Goal: Task Accomplishment & Management: Complete application form

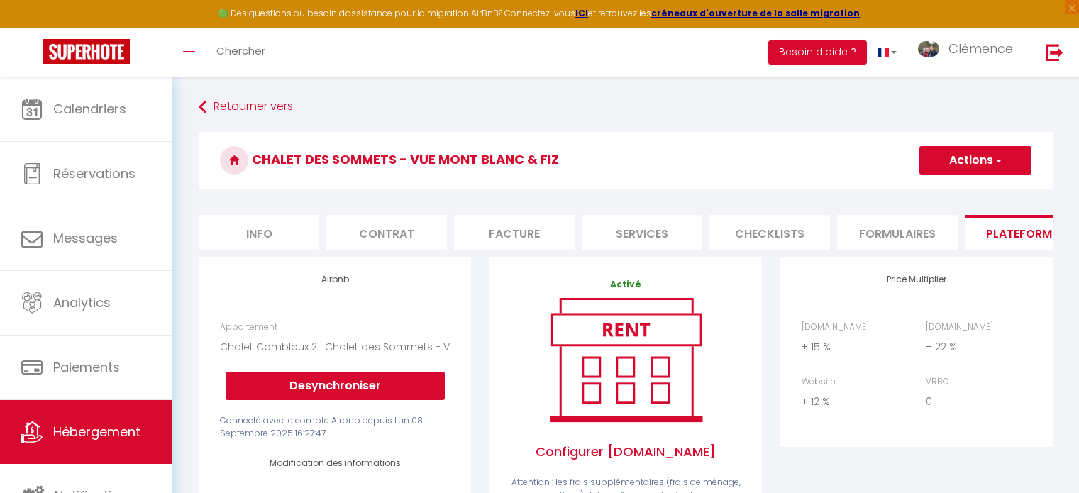
select select "4511-1504354832409682806"
select select "365"
select select "EUR"
select select
select select "+ 15 %"
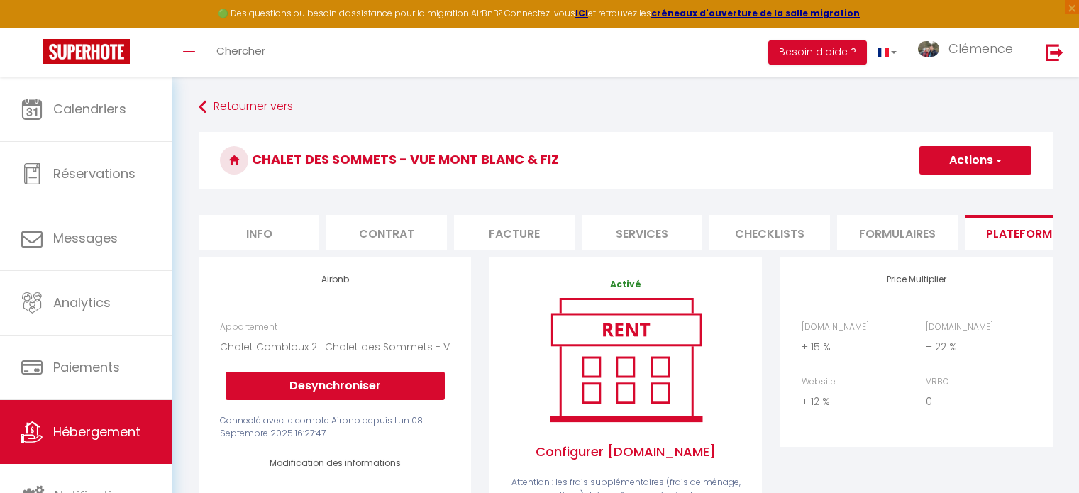
select select "+ 22 %"
select select "+ 12 %"
click at [973, 157] on button "Actions" at bounding box center [975, 160] width 112 height 28
click at [938, 188] on link "Enregistrer" at bounding box center [975, 191] width 112 height 18
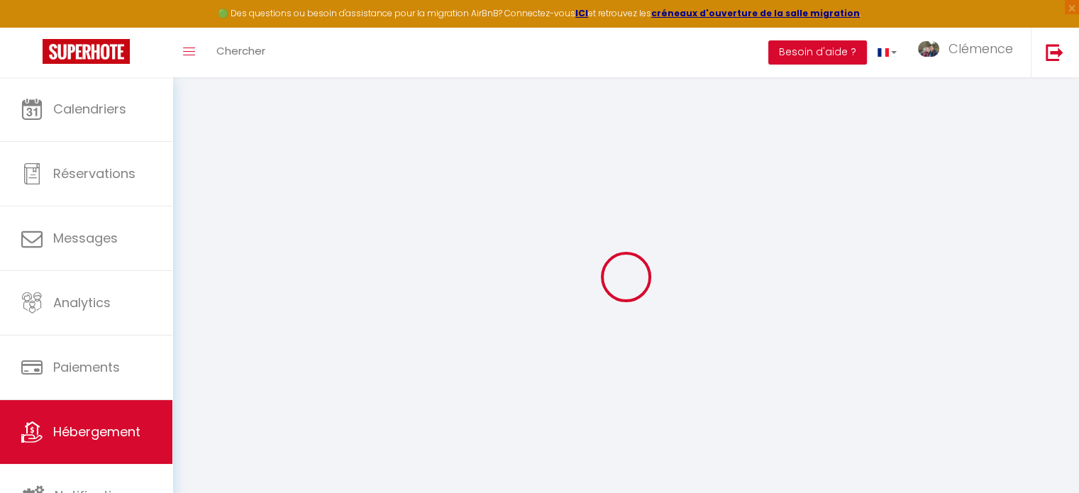
select select "365"
select select "EUR"
select select
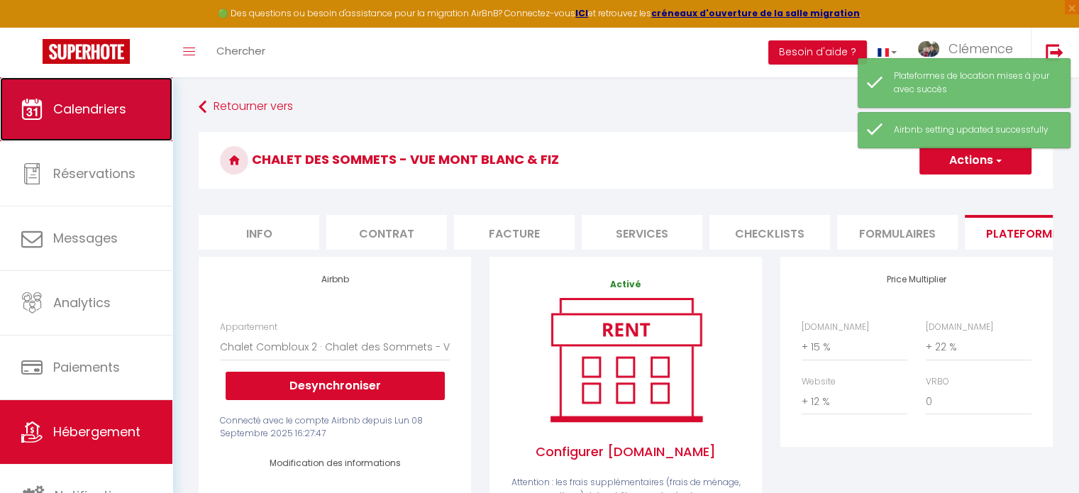
click at [72, 107] on span "Calendriers" at bounding box center [89, 109] width 73 height 18
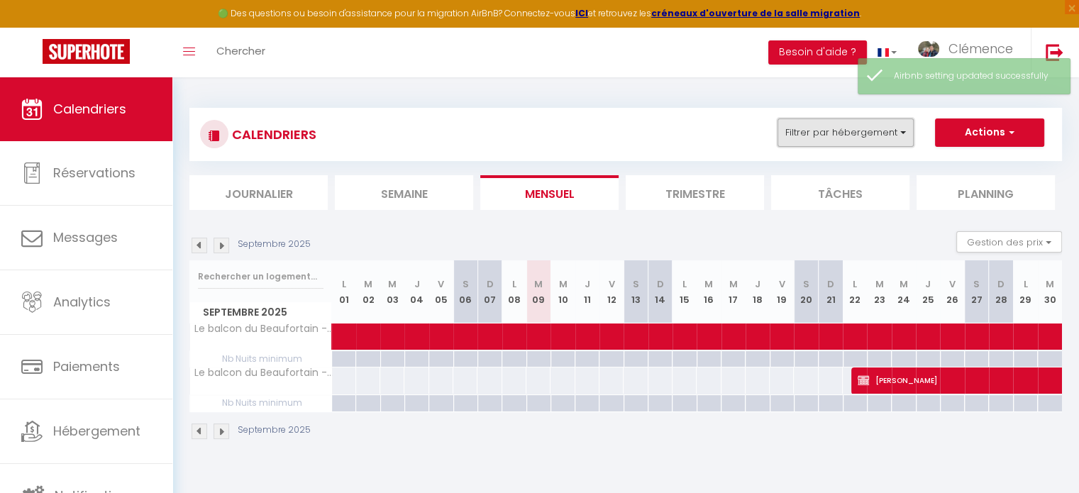
click at [881, 138] on button "Filtrer par hébergement" at bounding box center [846, 132] width 136 height 28
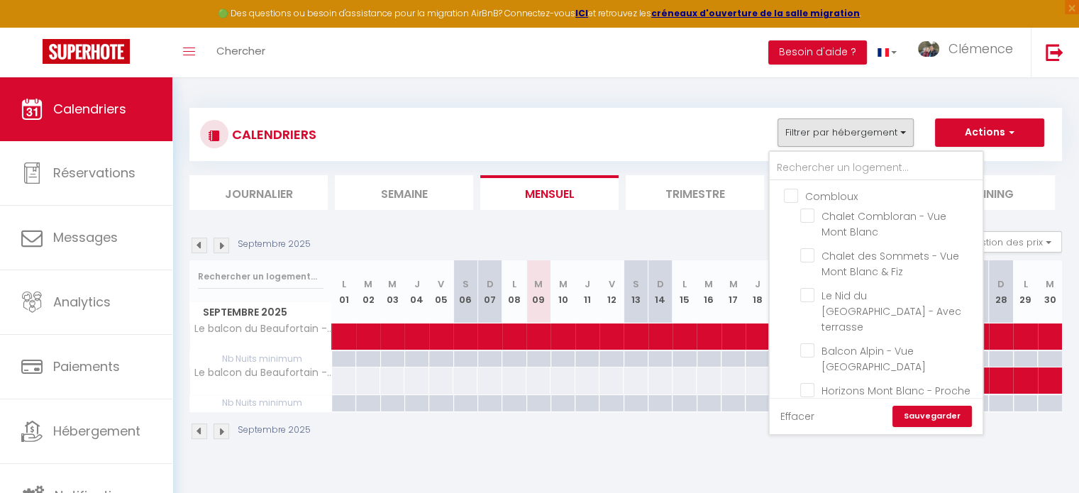
click at [800, 412] on link "Effacer" at bounding box center [797, 417] width 34 height 16
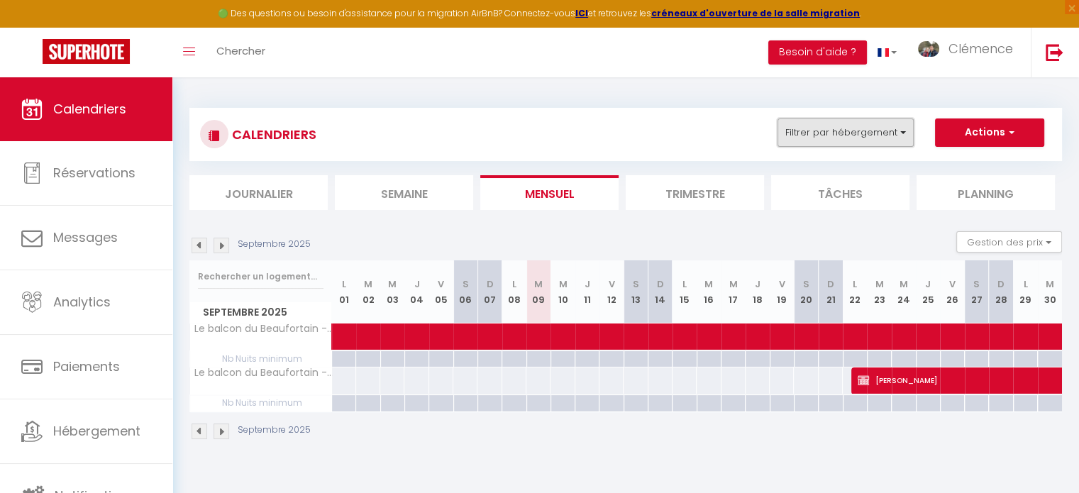
click at [848, 131] on button "Filtrer par hébergement" at bounding box center [846, 132] width 136 height 28
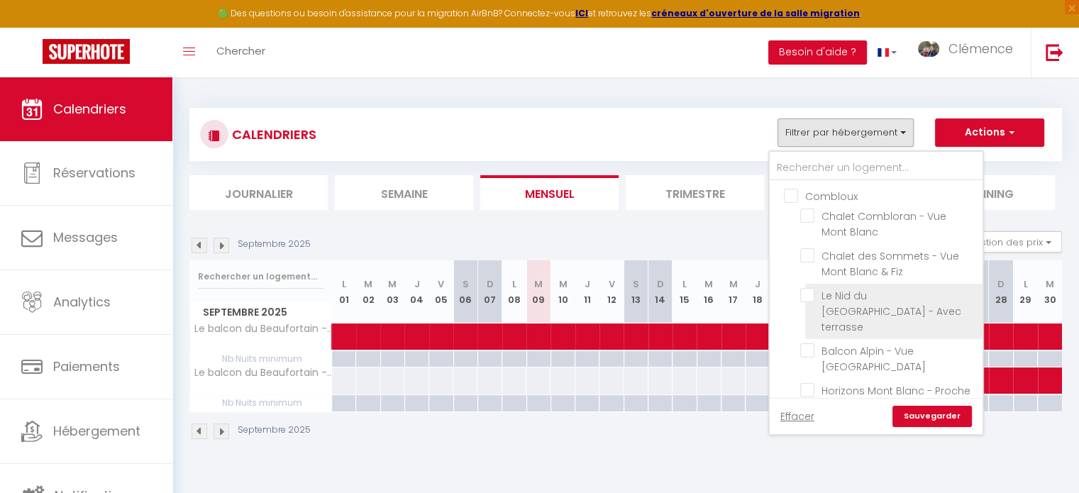
click at [814, 289] on input "Le Nid du [GEOGRAPHIC_DATA] - Avec terrasse" at bounding box center [888, 295] width 177 height 14
checkbox input "true"
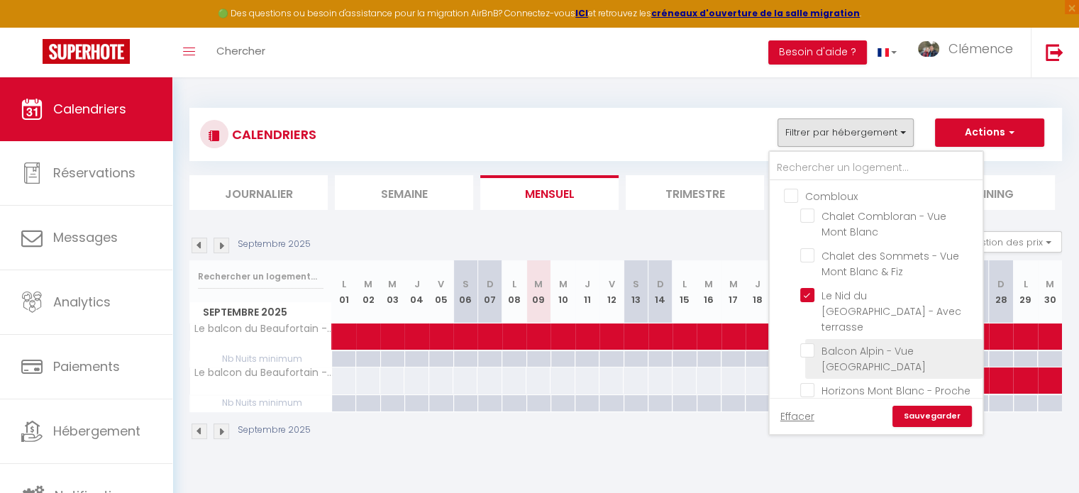
checkbox input "false"
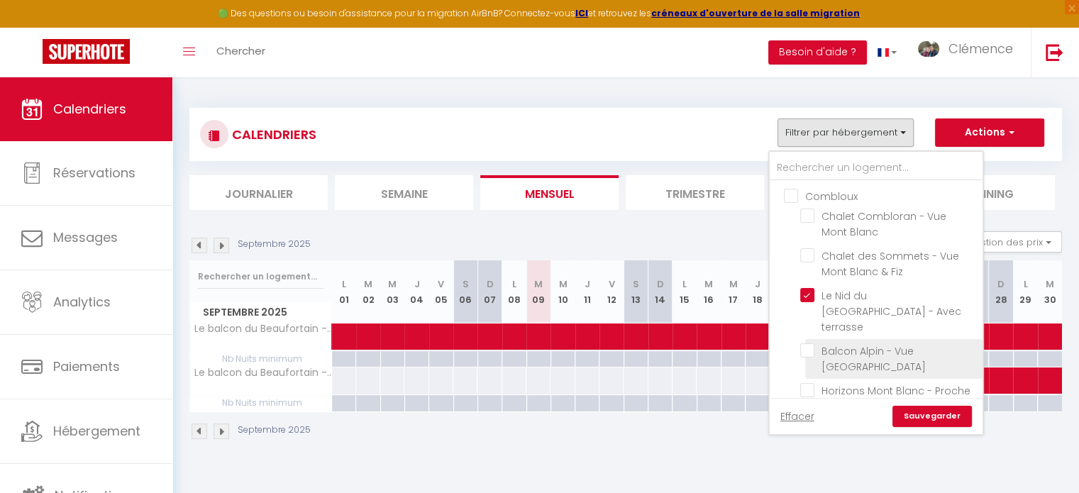
checkbox input "false"
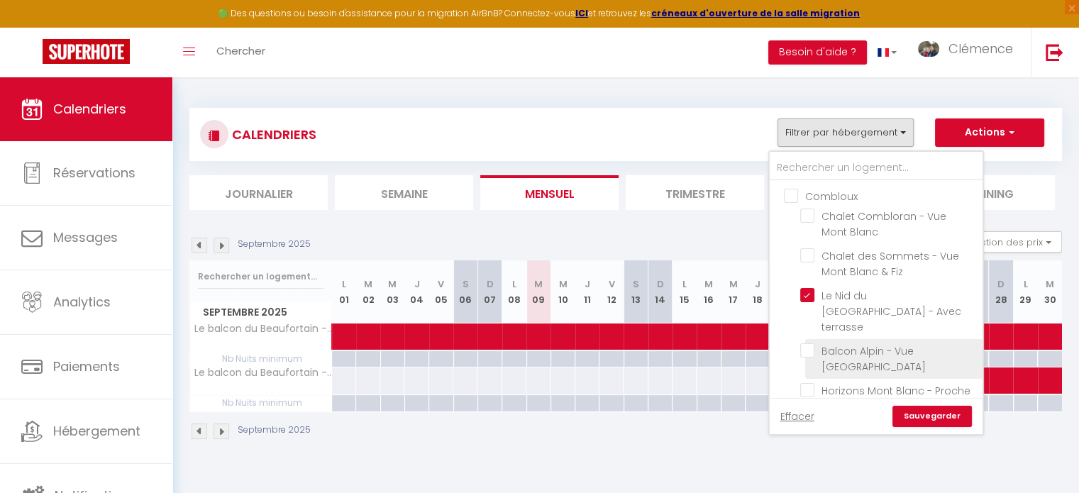
checkbox input "false"
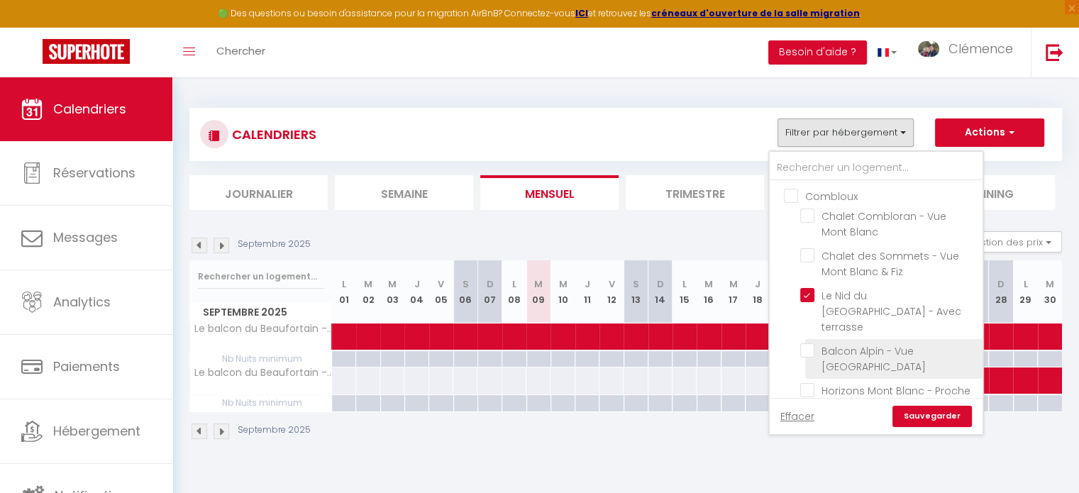
checkbox input "false"
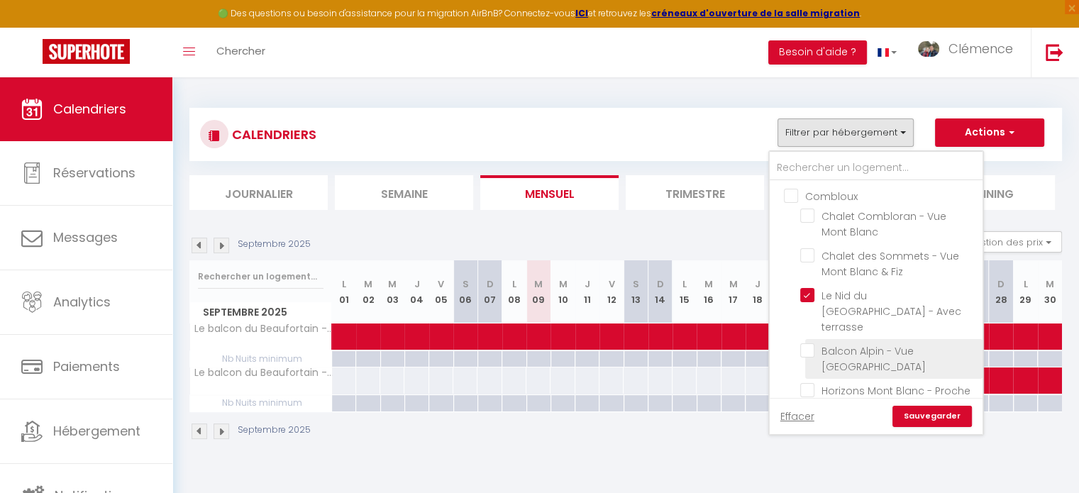
checkbox input "false"
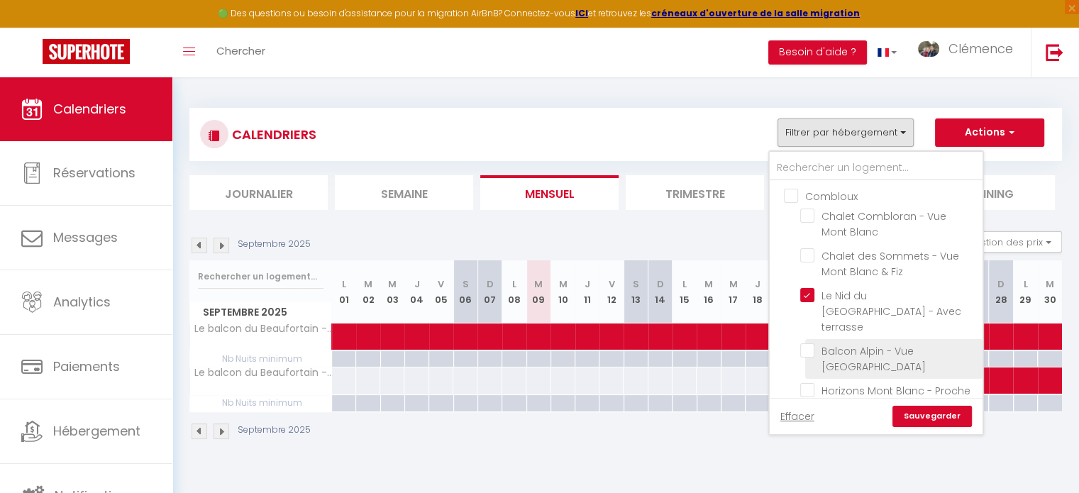
checkbox input "false"
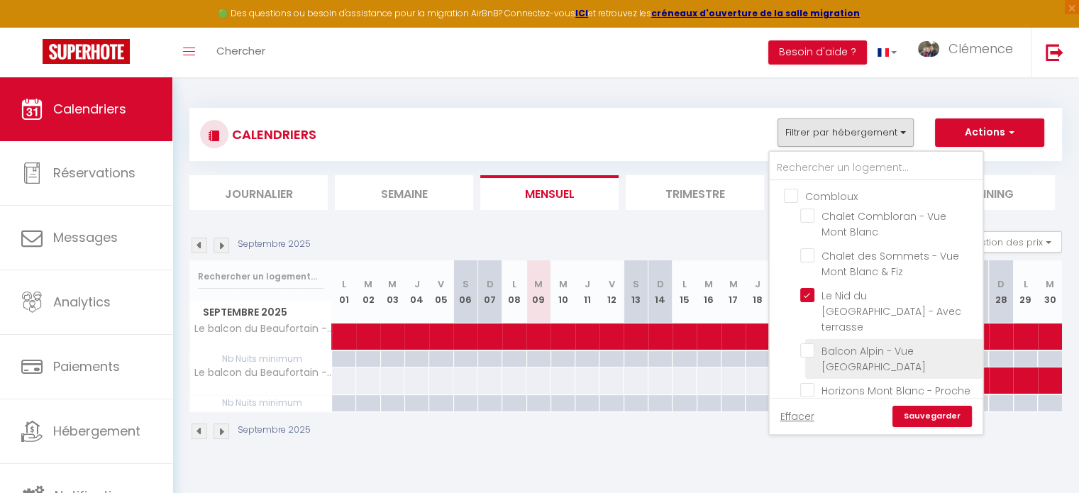
checkbox input "false"
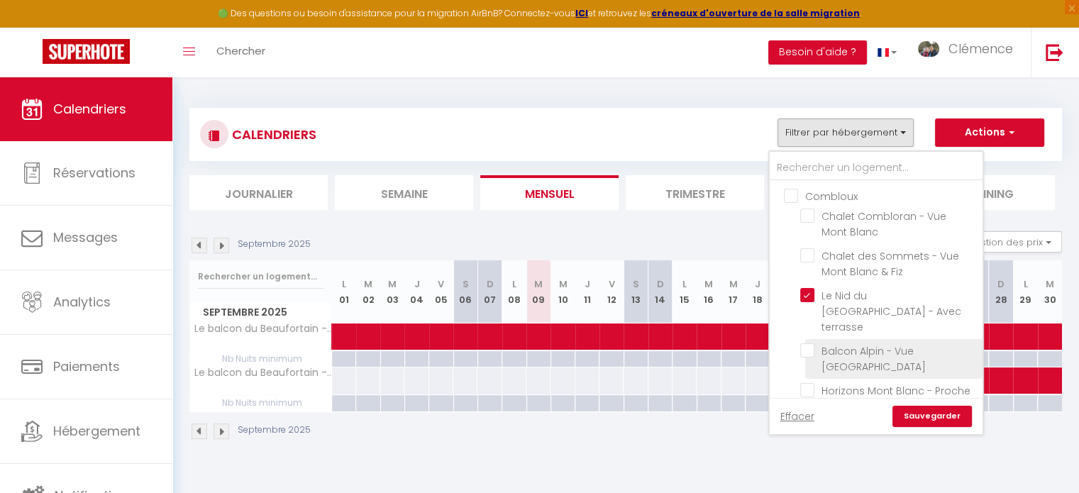
checkbox input "false"
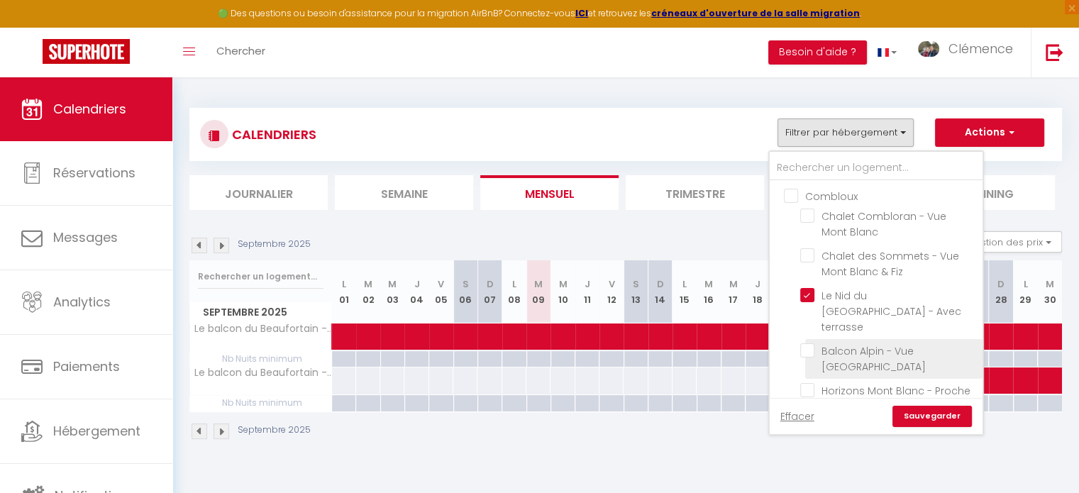
checkbox input "false"
click at [944, 415] on link "Sauvegarder" at bounding box center [931, 416] width 79 height 21
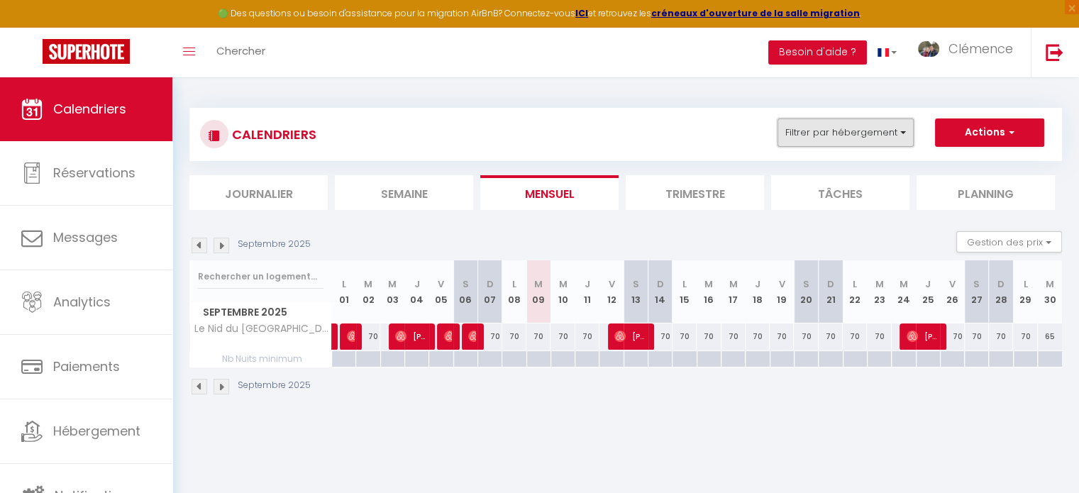
click at [863, 132] on button "Filtrer par hébergement" at bounding box center [846, 132] width 136 height 28
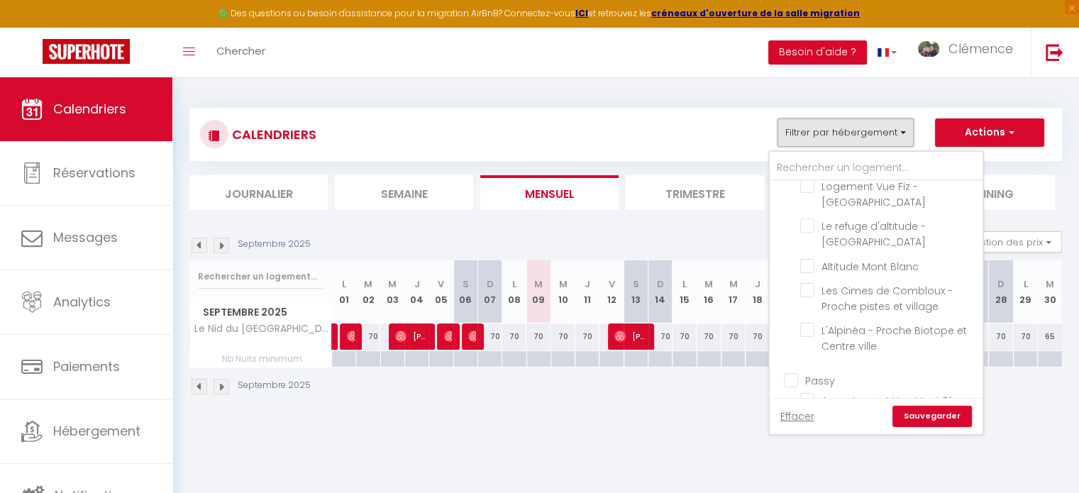
scroll to position [71, 0]
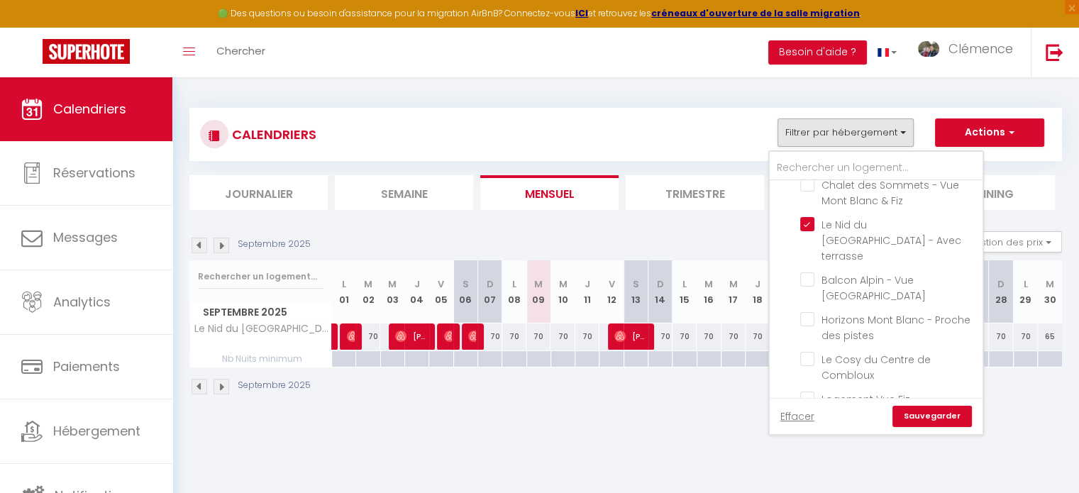
click at [695, 414] on div "CALENDRIERS Filtrer par hébergement Combloux Chalet [GEOGRAPHIC_DATA] [GEOGRAPH…" at bounding box center [625, 251] width 907 height 349
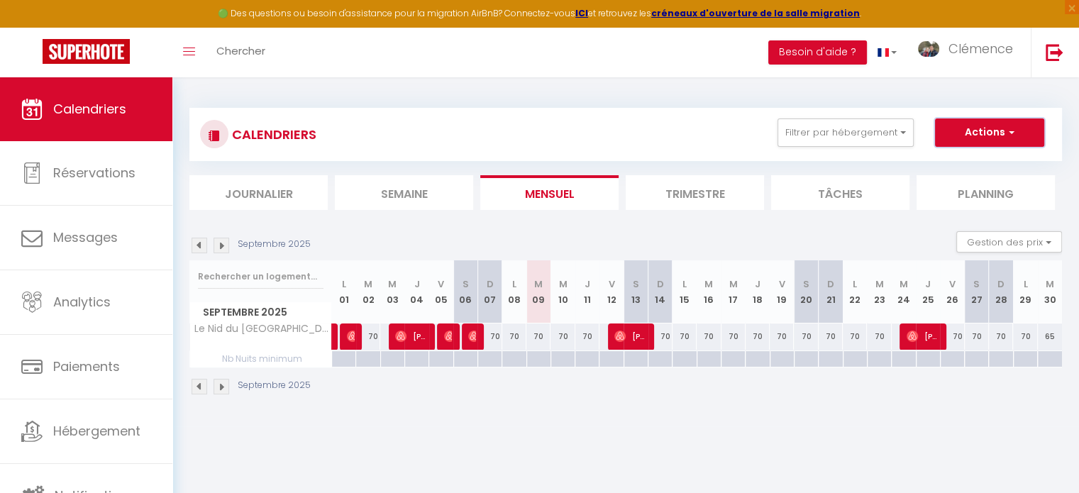
click at [996, 135] on button "Actions" at bounding box center [989, 132] width 109 height 28
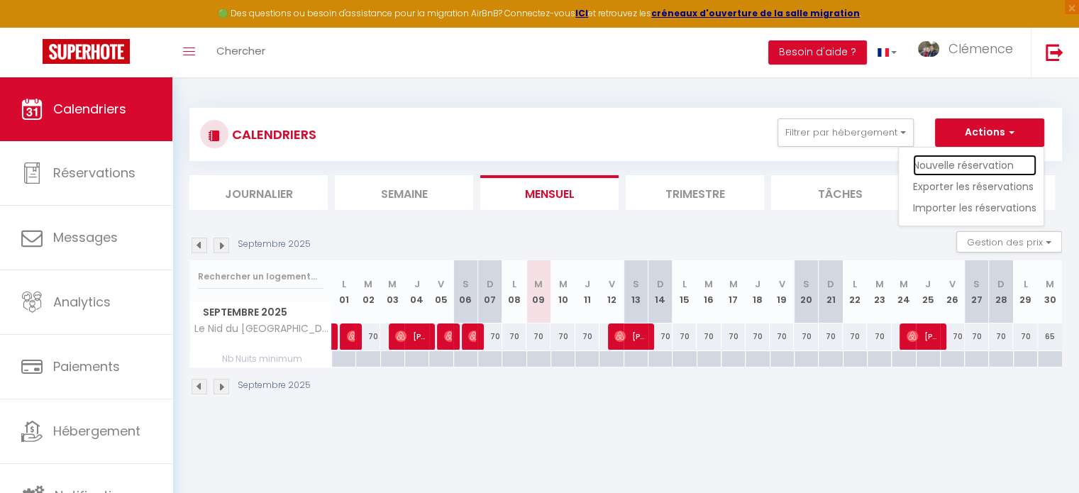
click at [971, 160] on link "Nouvelle réservation" at bounding box center [974, 165] width 123 height 21
select select
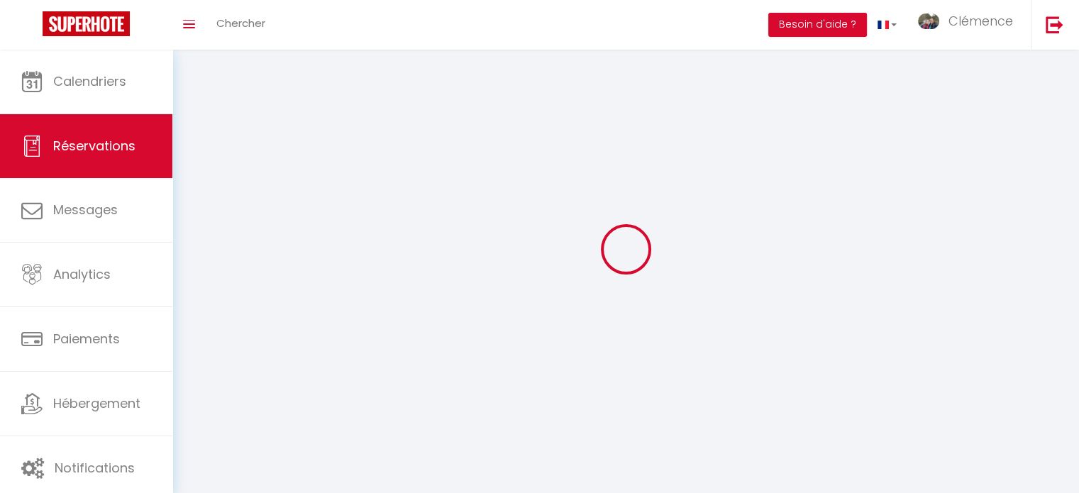
select select
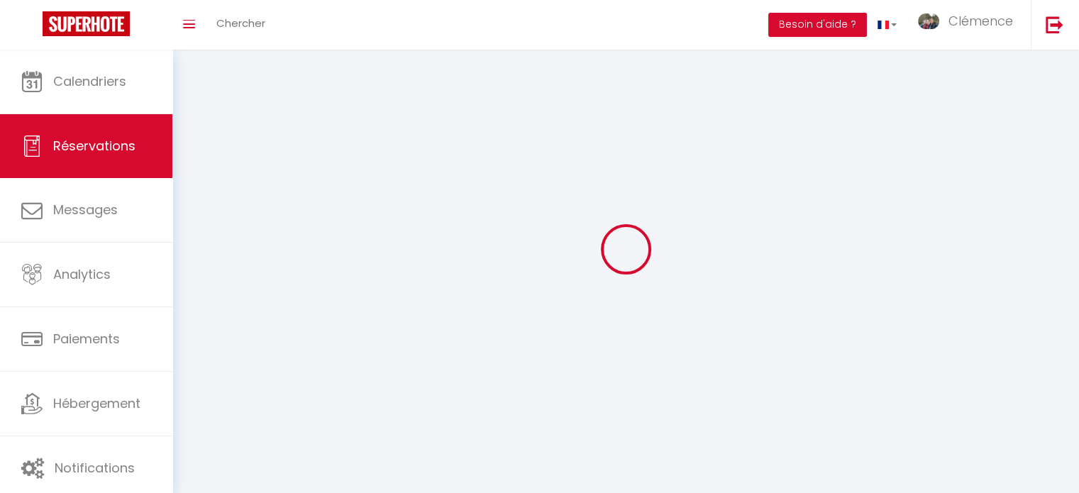
select select
checkbox input "false"
select select
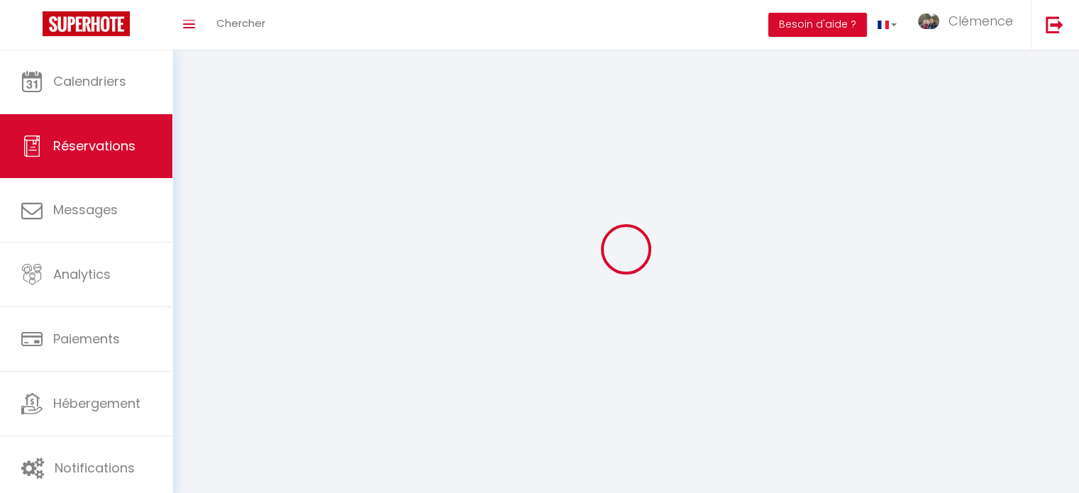
select select
checkbox input "false"
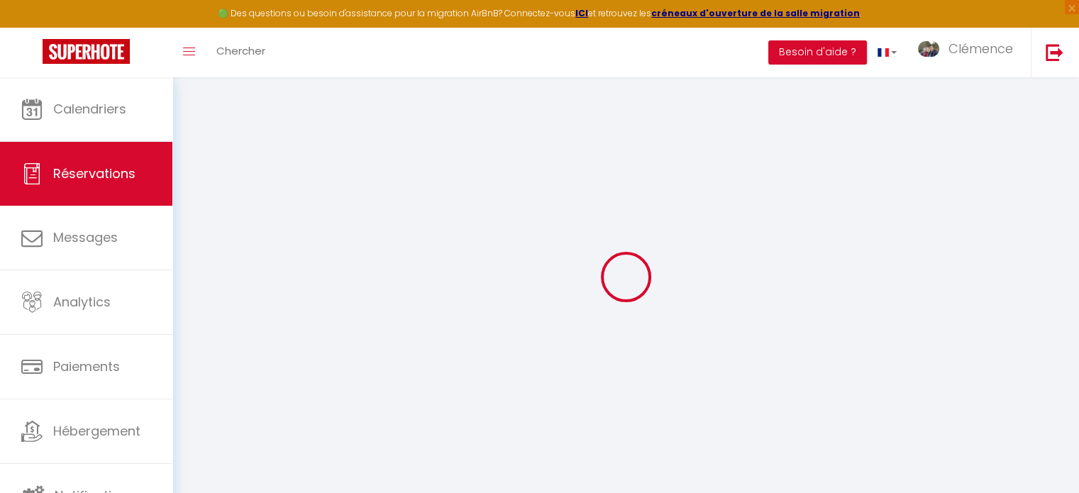
select select
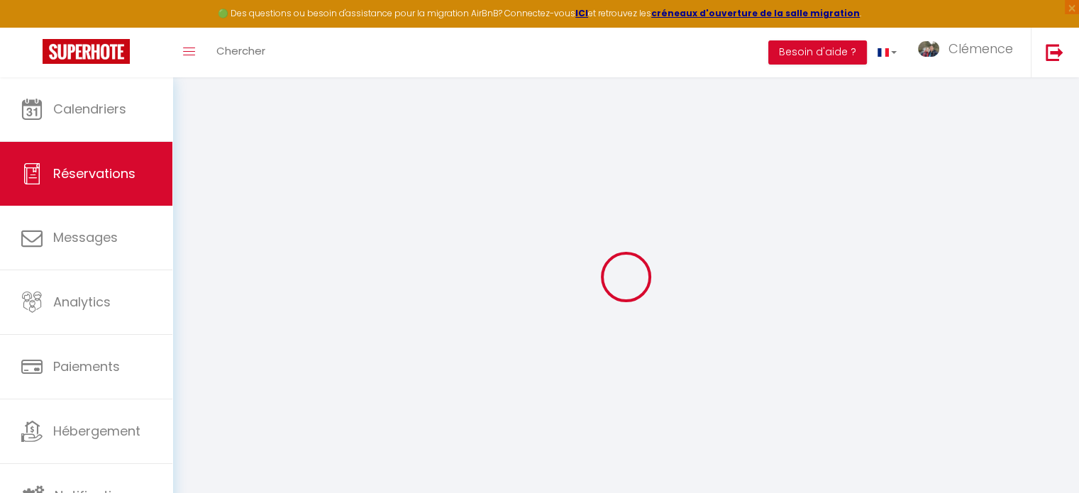
select select
checkbox input "false"
select select
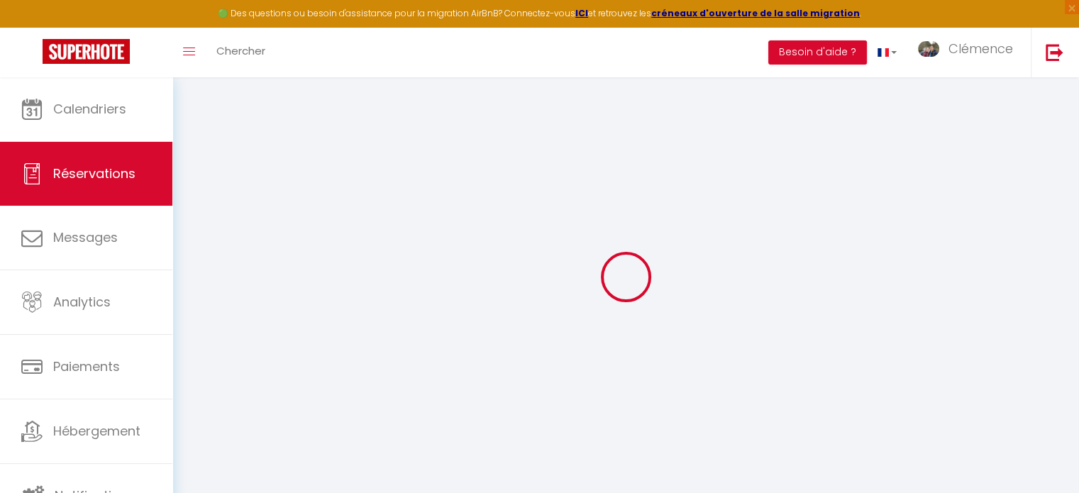
select select
checkbox input "false"
select select
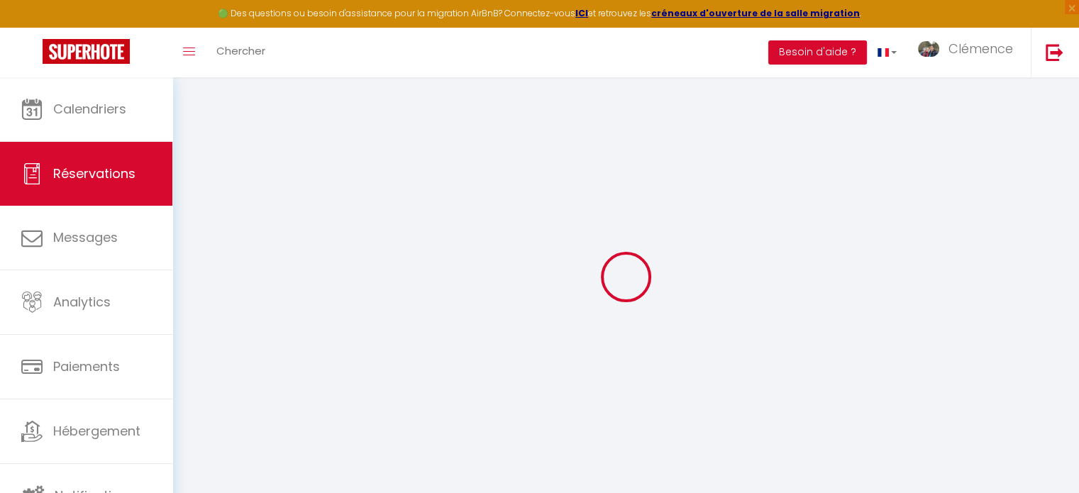
select select
checkbox input "false"
select select
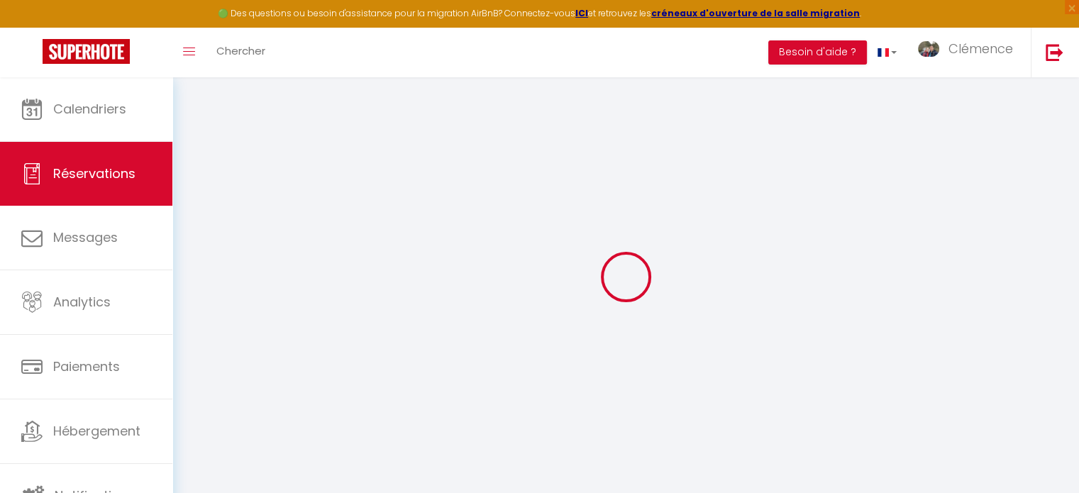
select select
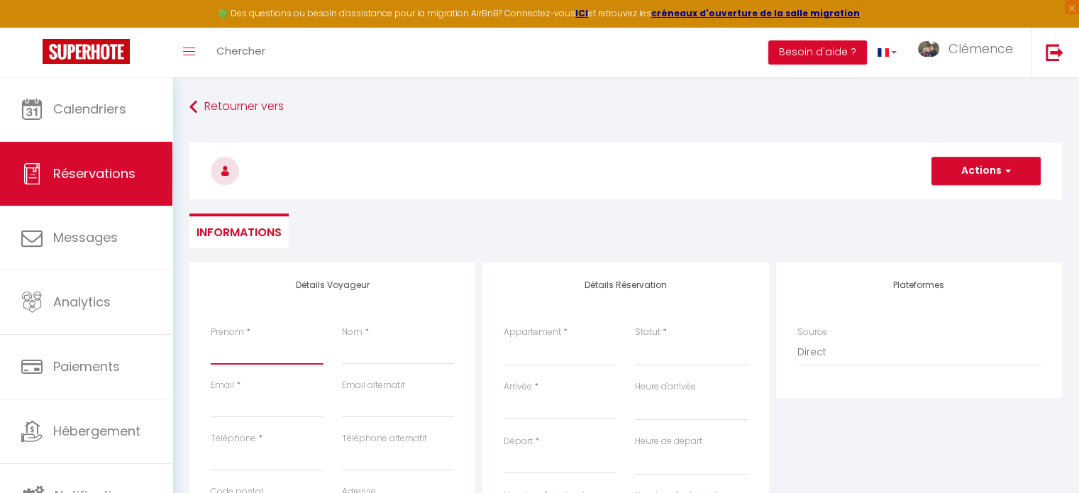
click at [250, 354] on input "Prénom" at bounding box center [267, 352] width 113 height 26
type input "I"
select select
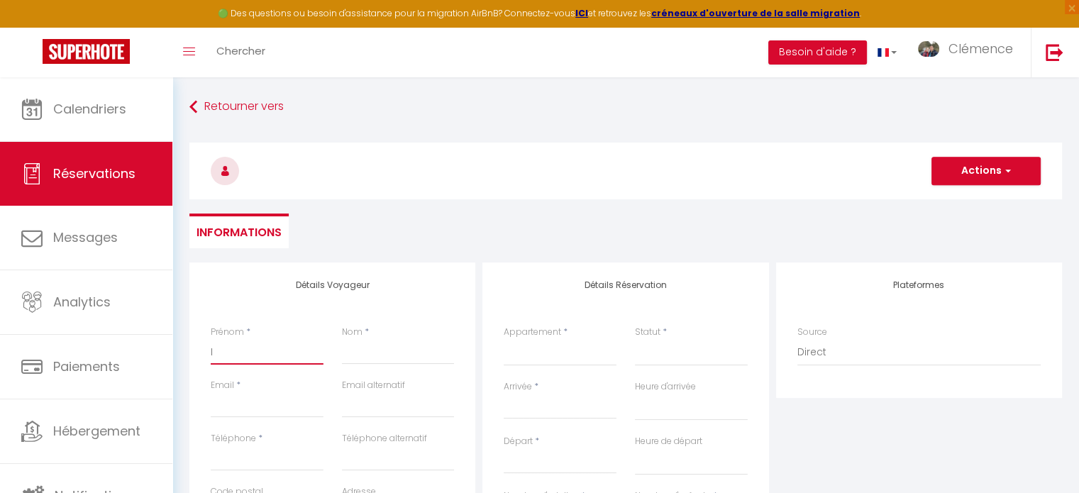
select select
checkbox input "false"
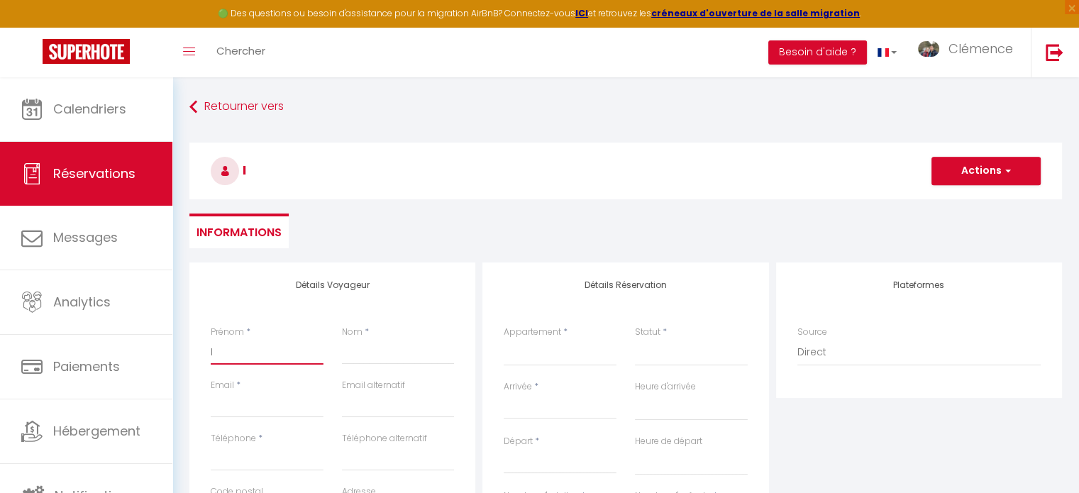
type input "Iv"
select select
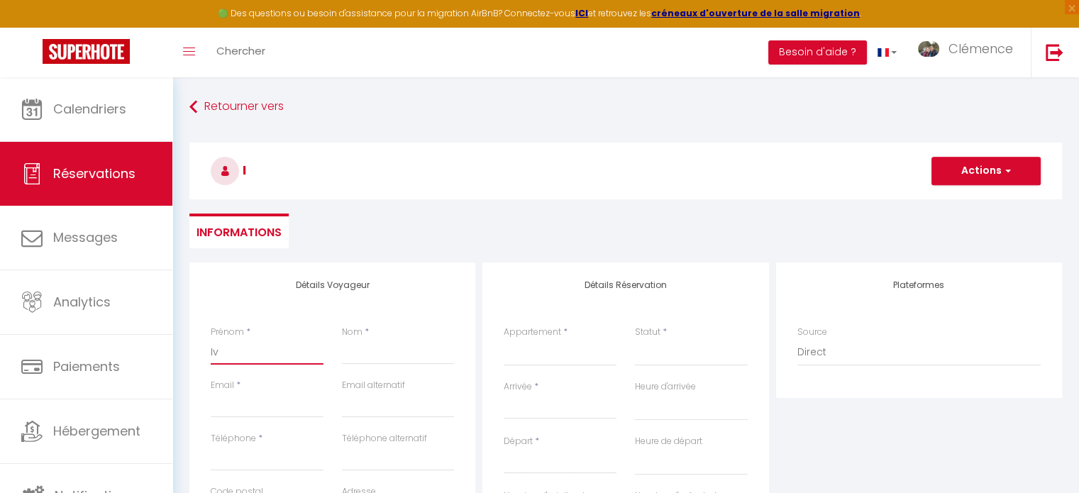
select select
checkbox input "false"
type input "Iva"
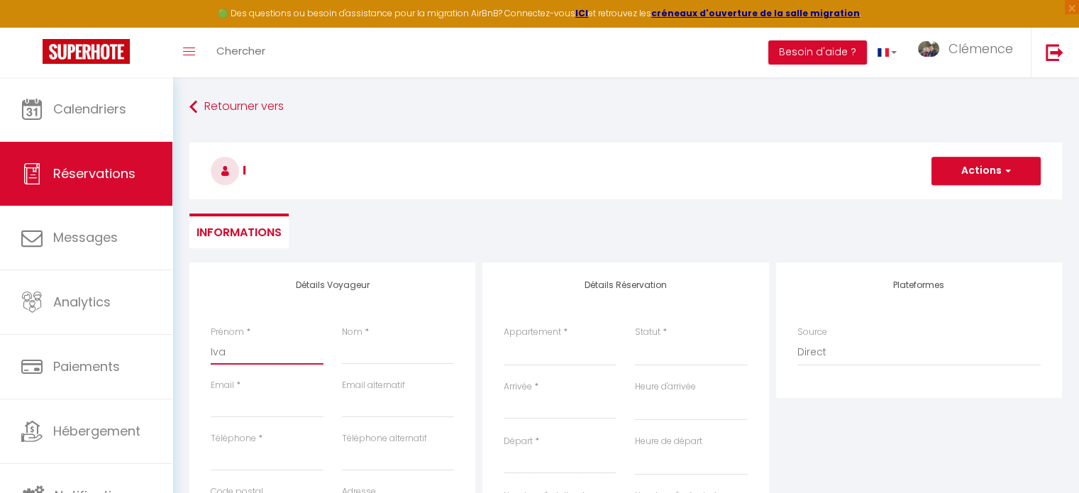
select select
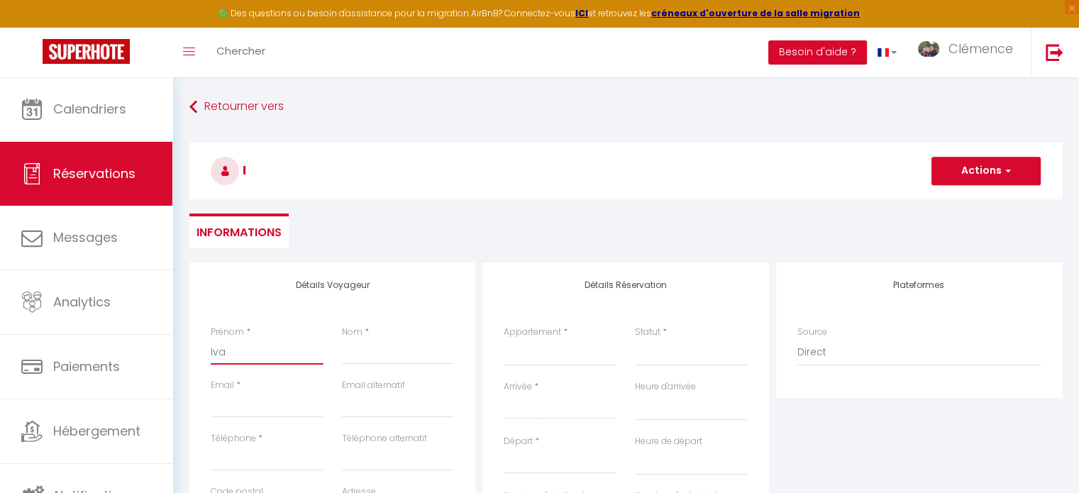
select select
checkbox input "false"
type input "[PERSON_NAME]"
select select
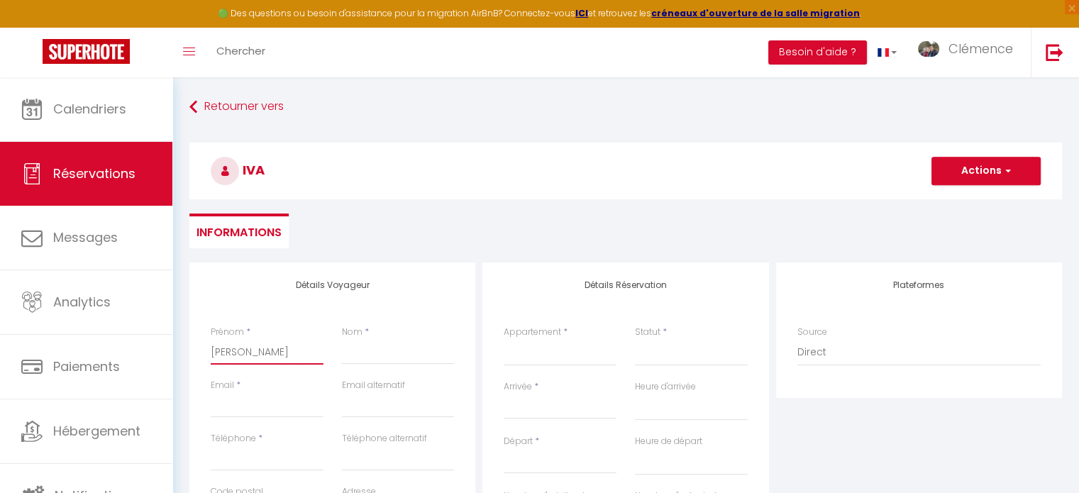
select select
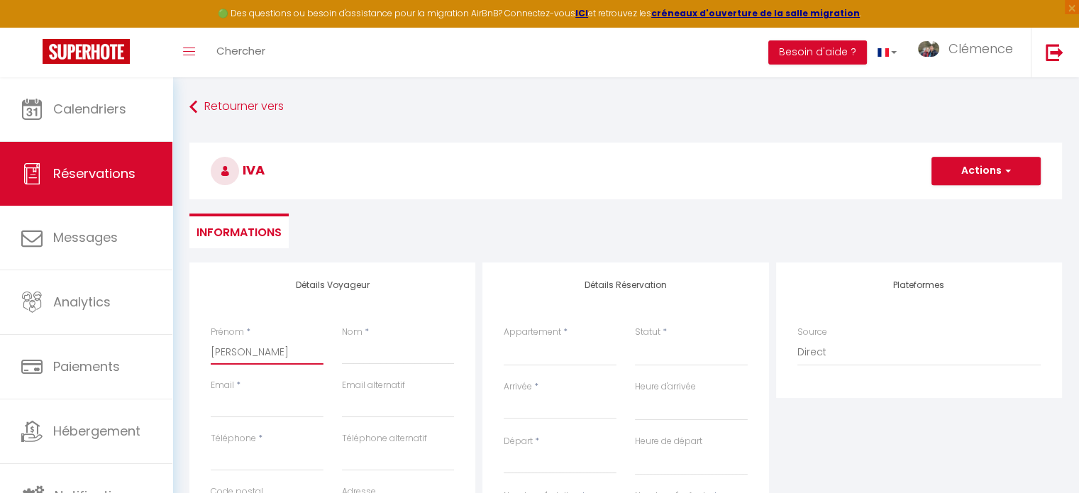
select select
checkbox input "false"
type input "IvanP"
select select
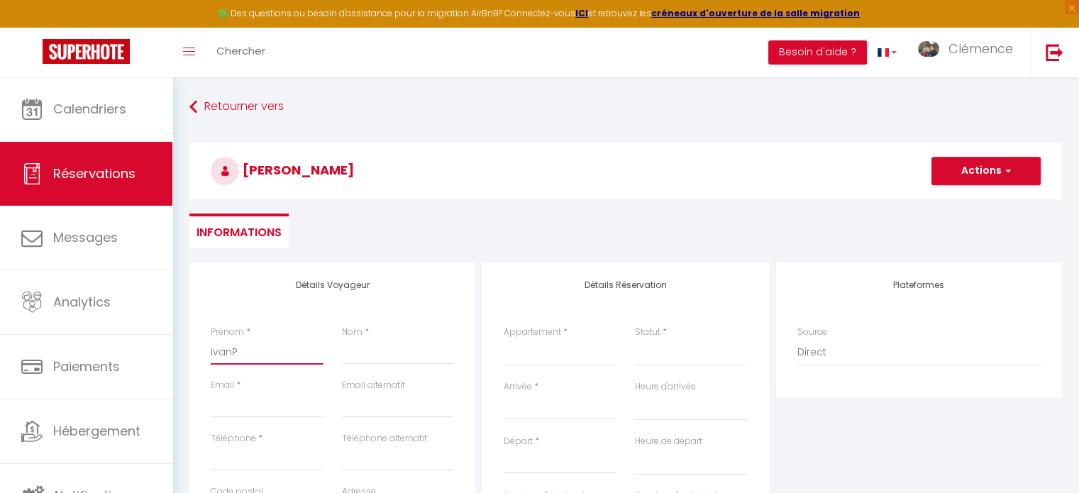
select select
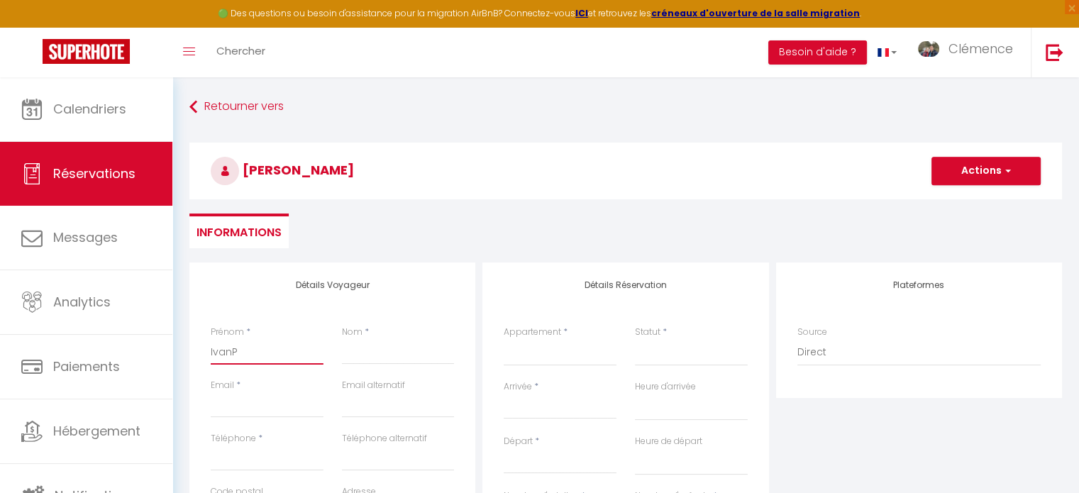
checkbox input "false"
type input "IvanPr"
select select
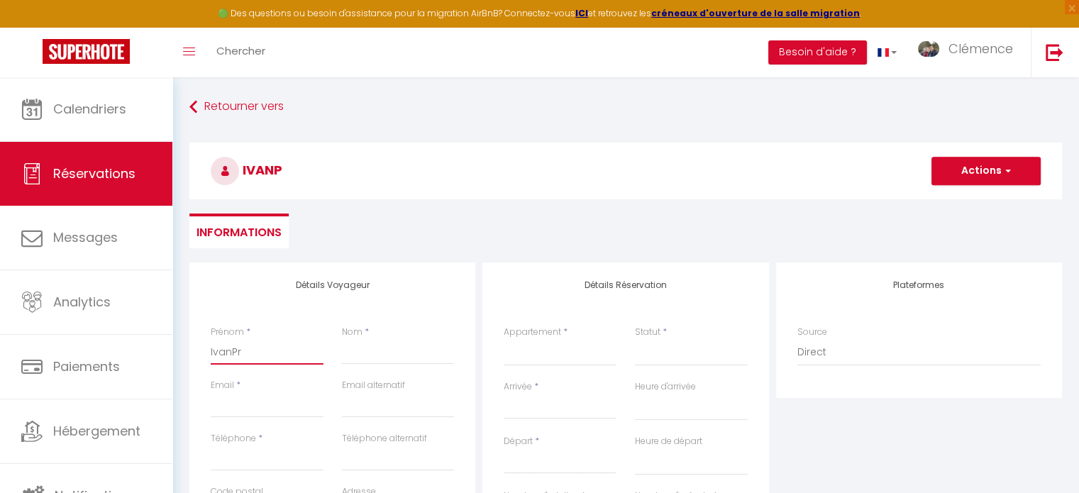
select select
checkbox input "false"
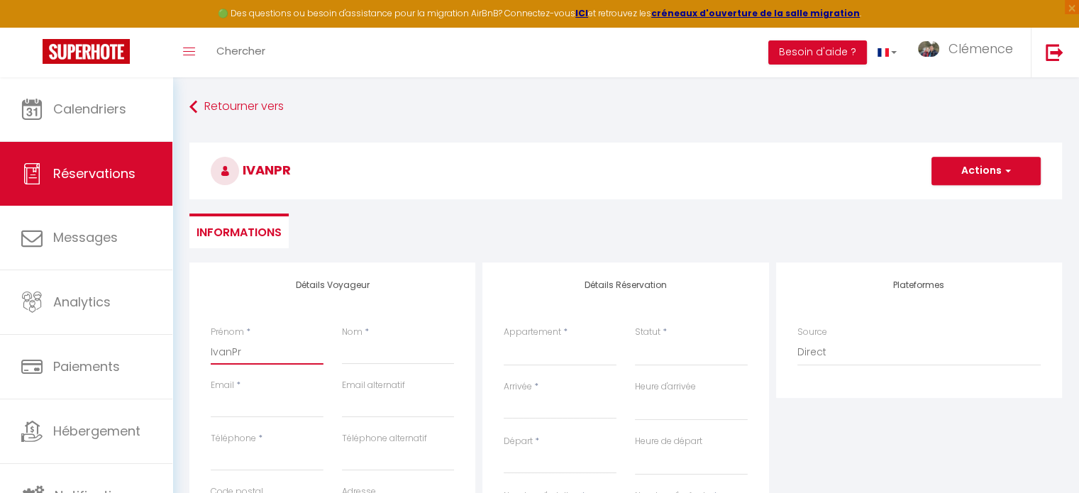
type input "IvanPro"
select select
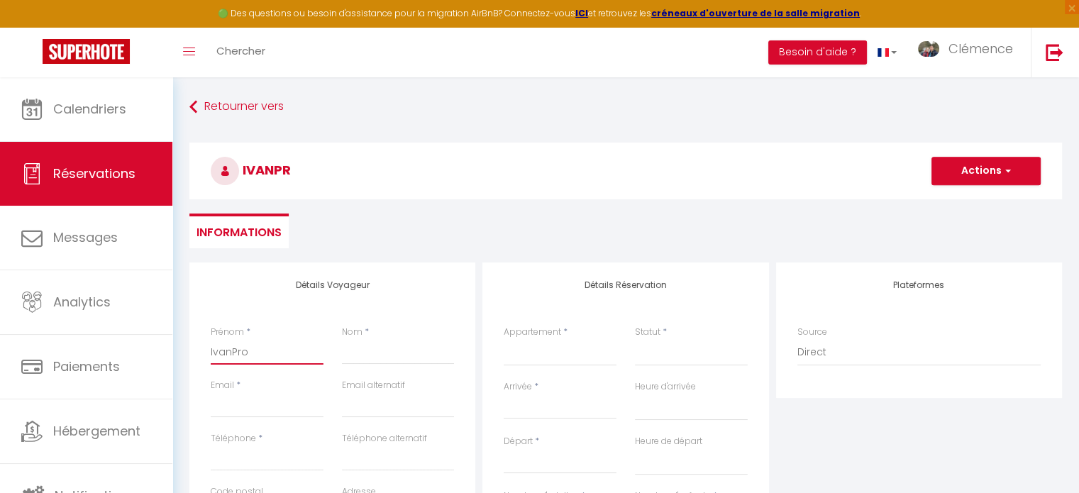
select select
checkbox input "false"
type input "IvanProp"
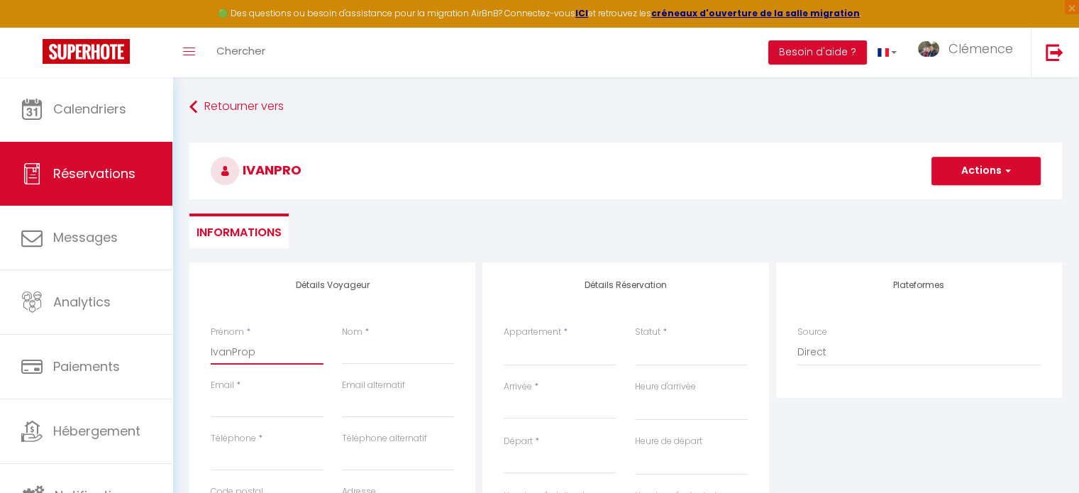
select select
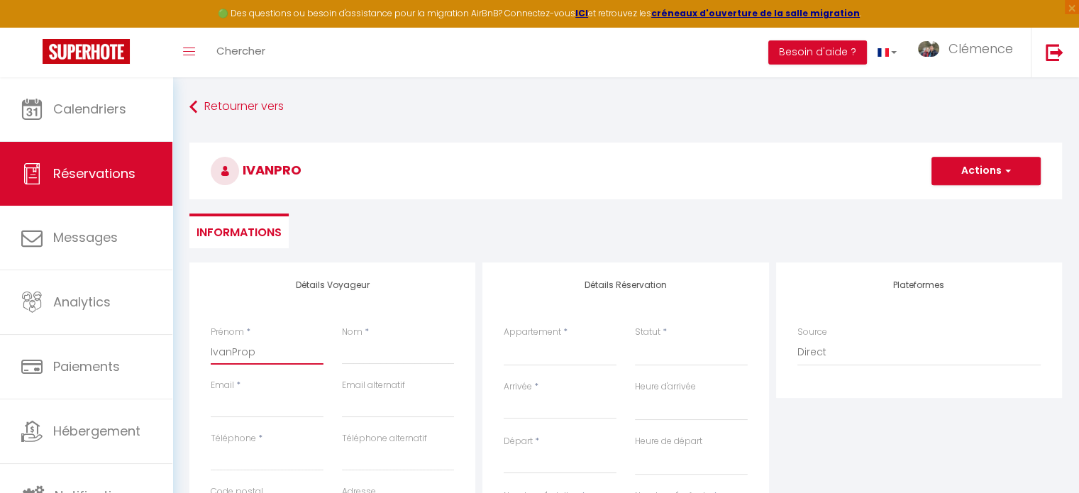
select select
checkbox input "false"
type input "IvanPropr"
select select
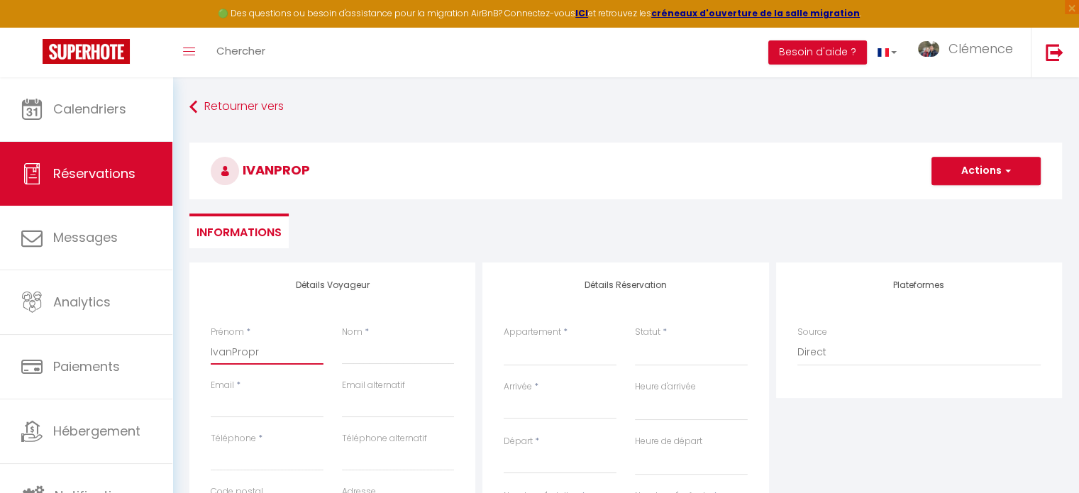
select select
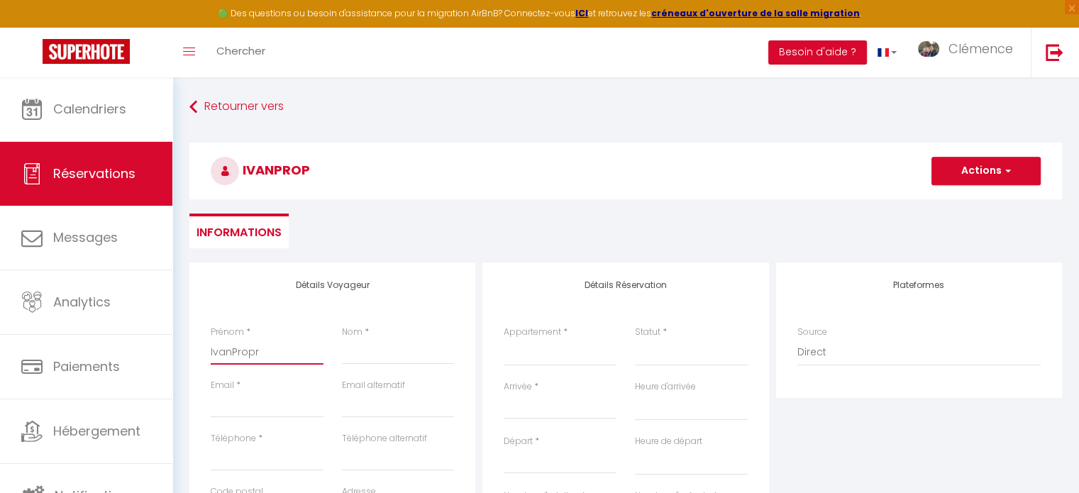
select select
checkbox input "false"
type input "IvanPropri"
select select
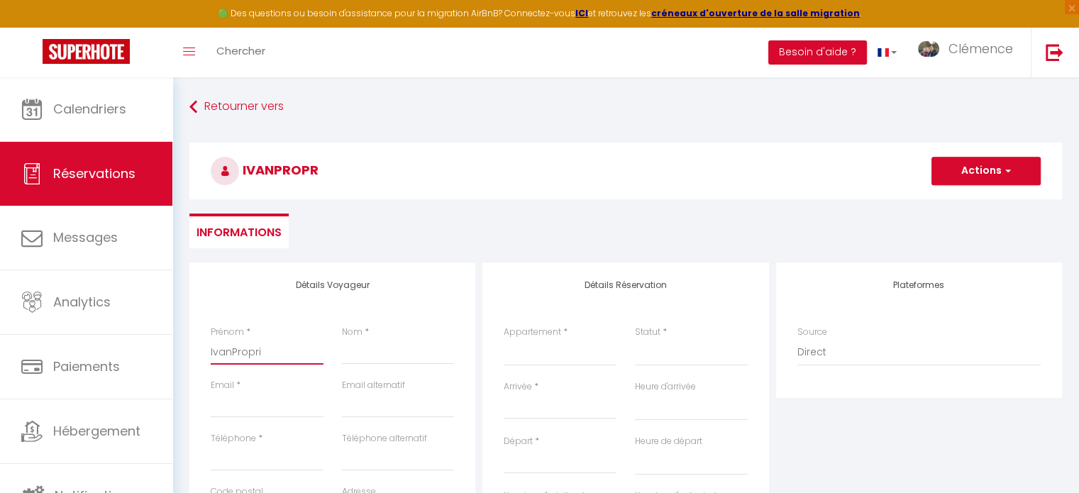
select select
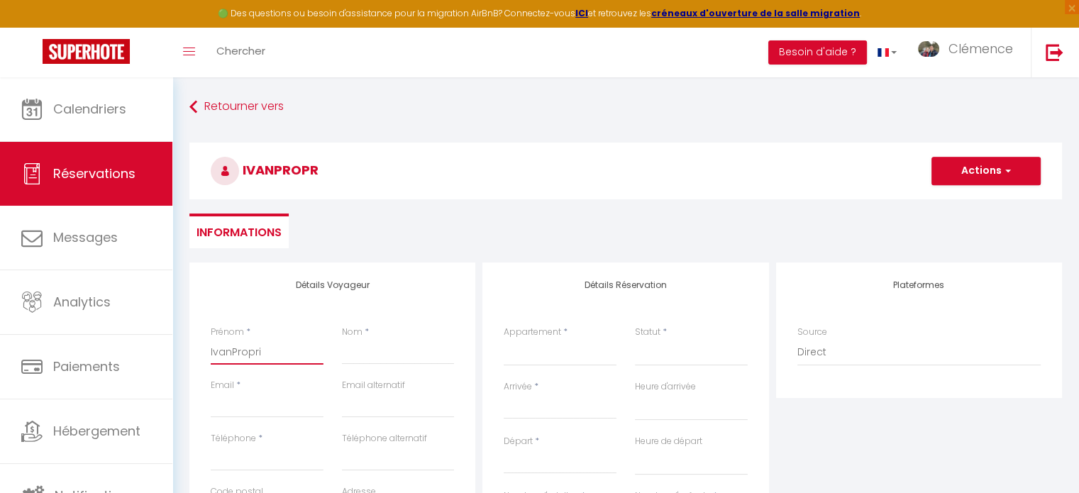
checkbox input "false"
type input "IvanProprié"
select select
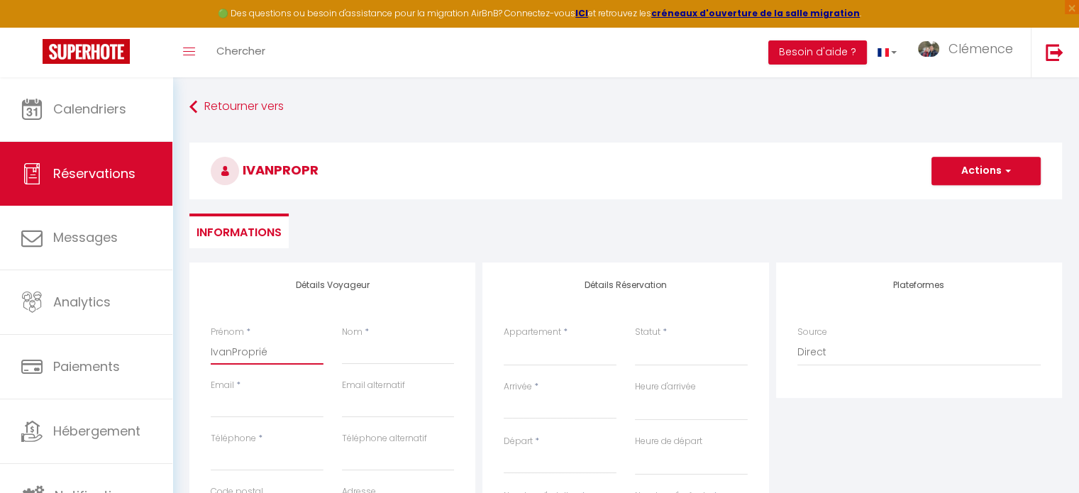
select select
checkbox input "false"
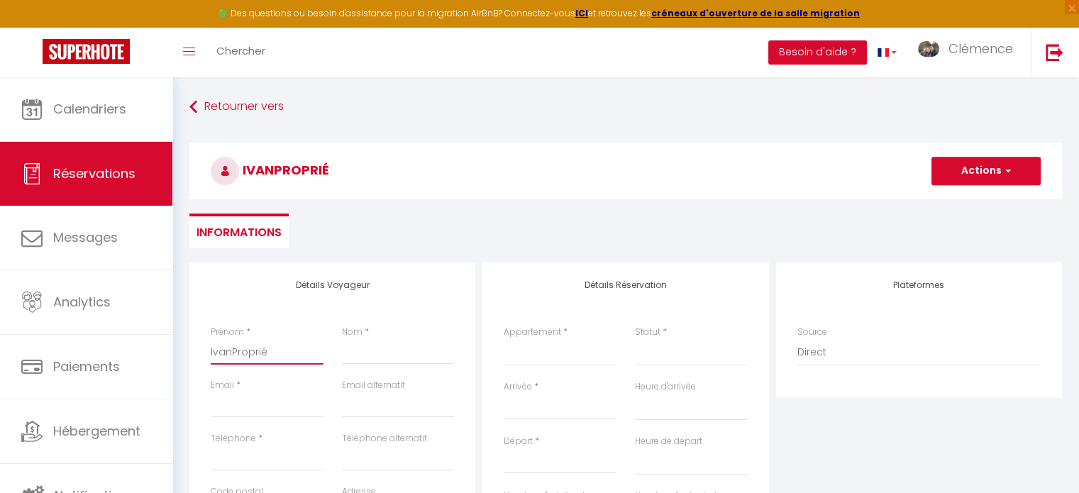
type input "IvanPropriét"
select select
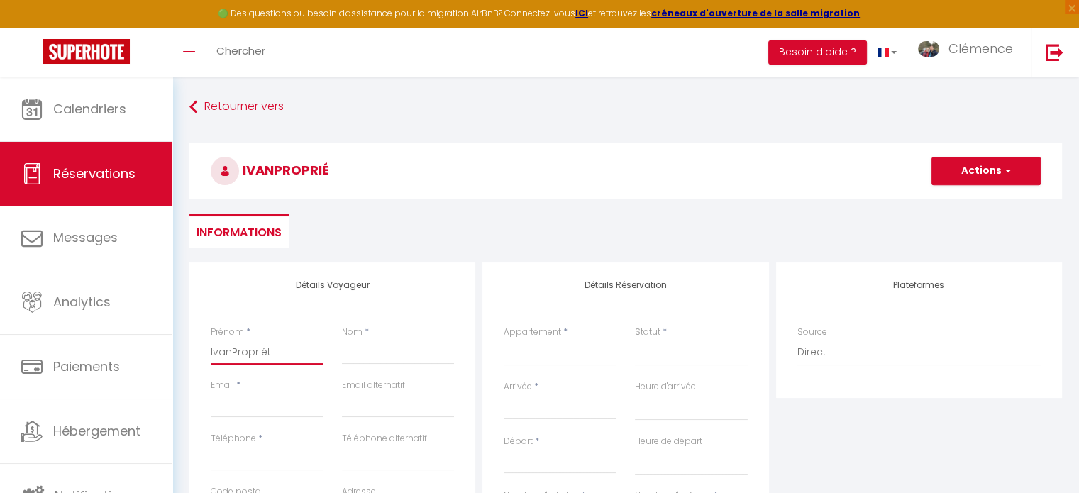
select select
checkbox input "false"
click at [363, 352] on input "Nom" at bounding box center [398, 352] width 113 height 26
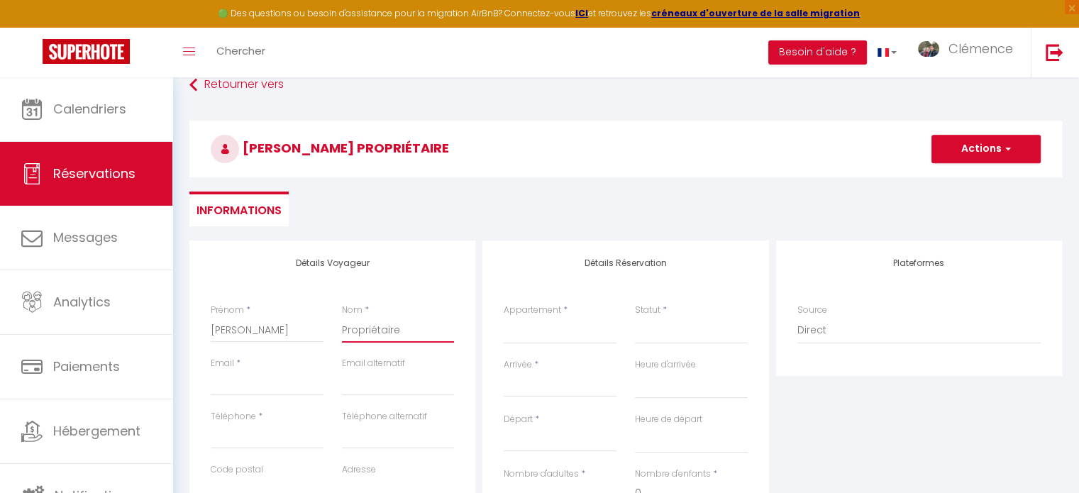
scroll to position [71, 0]
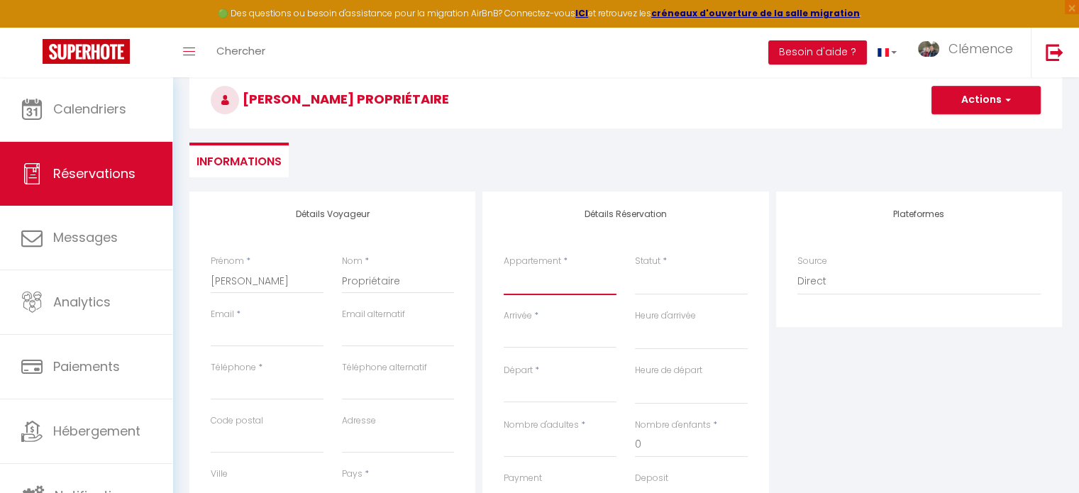
click at [552, 284] on select "Chalet [GEOGRAPHIC_DATA] [GEOGRAPHIC_DATA] [GEOGRAPHIC_DATA] de [GEOGRAPHIC_DAT…" at bounding box center [560, 281] width 113 height 27
click at [504, 268] on select "Chalet [GEOGRAPHIC_DATA] [GEOGRAPHIC_DATA] [GEOGRAPHIC_DATA] de [GEOGRAPHIC_DAT…" at bounding box center [560, 281] width 113 height 27
click at [658, 277] on select "Confirmé Non Confirmé [PERSON_NAME] par le voyageur No Show Request" at bounding box center [691, 281] width 113 height 27
click at [657, 286] on select "Confirmé Non Confirmé [PERSON_NAME] par le voyageur No Show Request" at bounding box center [691, 281] width 113 height 27
click at [658, 285] on select "Confirmé Non Confirmé [PERSON_NAME] par le voyageur No Show Request" at bounding box center [691, 281] width 113 height 27
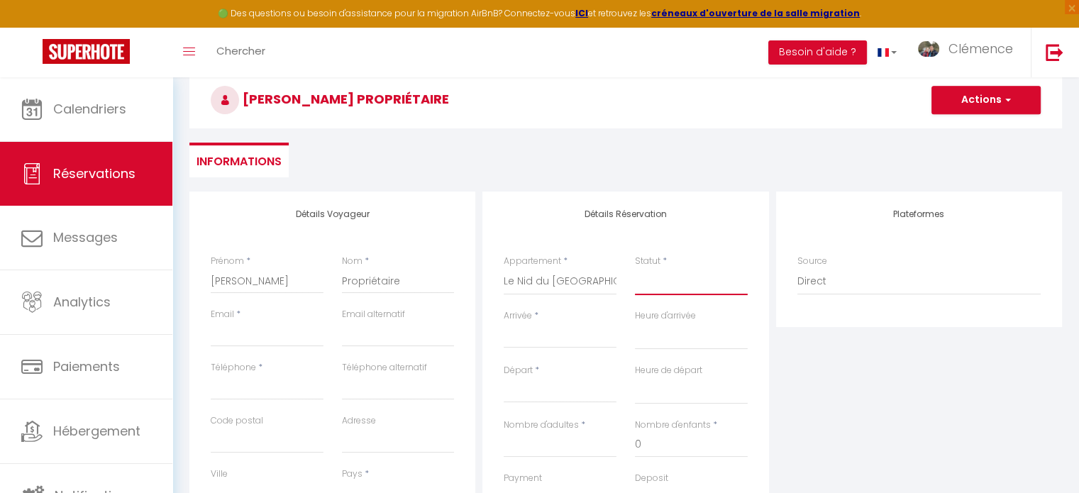
click at [635, 268] on select "Confirmé Non Confirmé [PERSON_NAME] par le voyageur No Show Request" at bounding box center [691, 281] width 113 height 27
click at [541, 340] on input "Arrivée" at bounding box center [560, 337] width 113 height 18
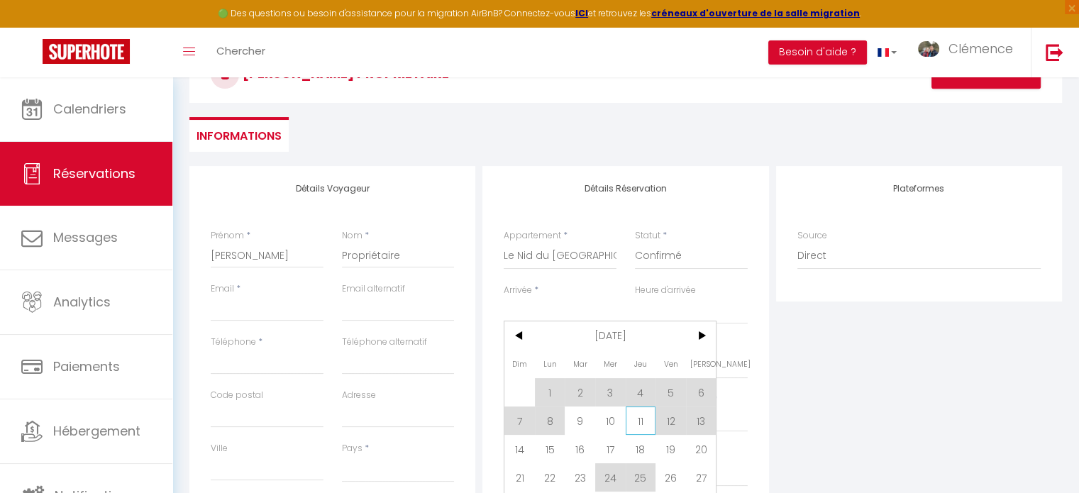
scroll to position [142, 0]
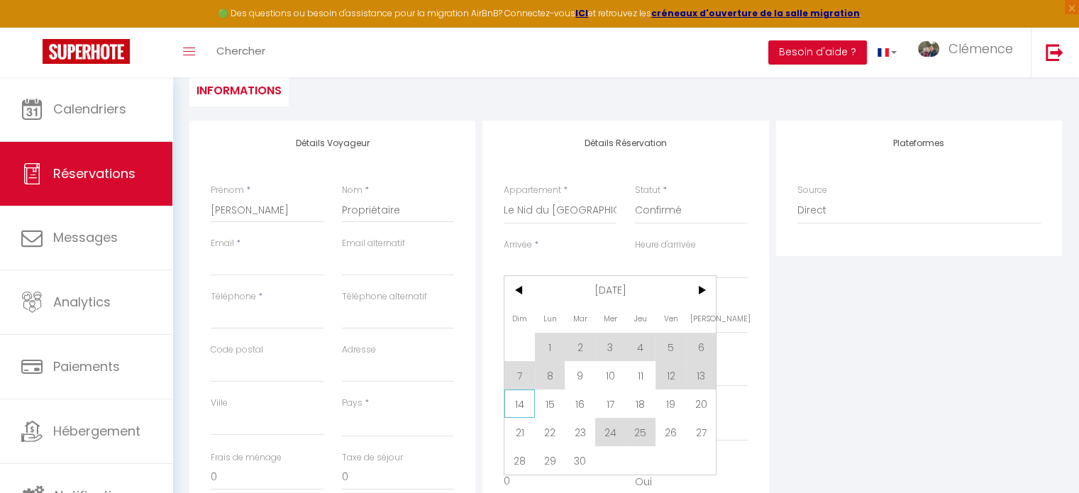
click at [528, 404] on span "14" at bounding box center [519, 403] width 31 height 28
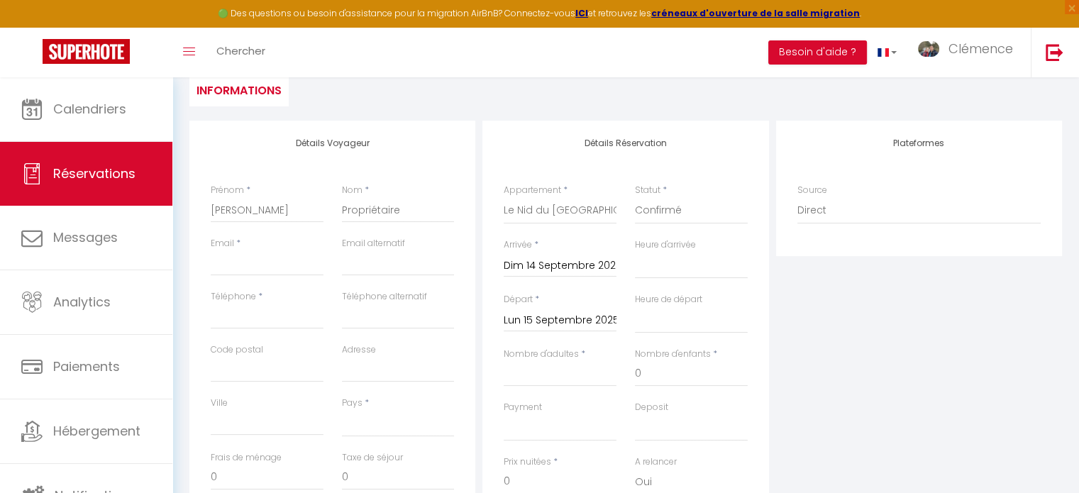
click at [547, 320] on input "Lun 15 Septembre 2025" at bounding box center [560, 320] width 113 height 18
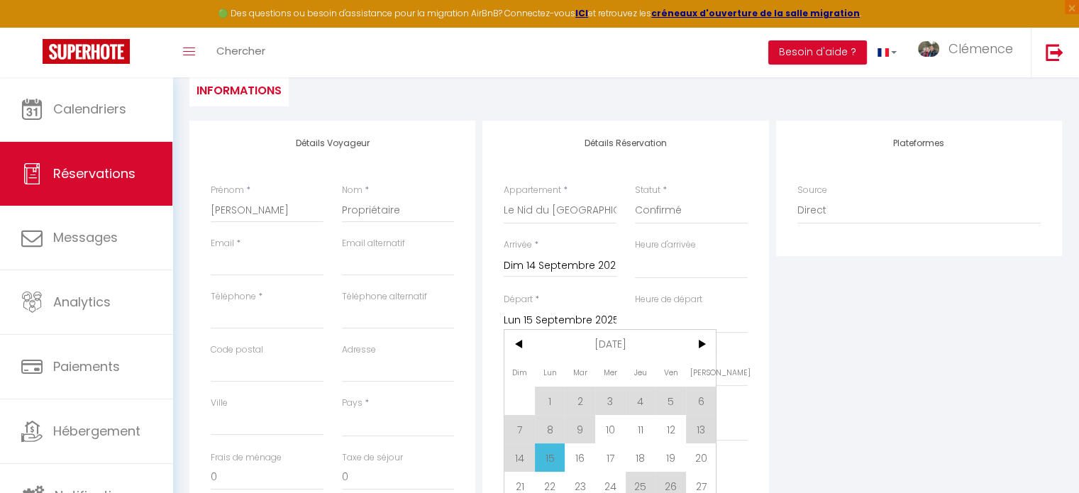
click at [581, 451] on span "16" at bounding box center [580, 457] width 31 height 28
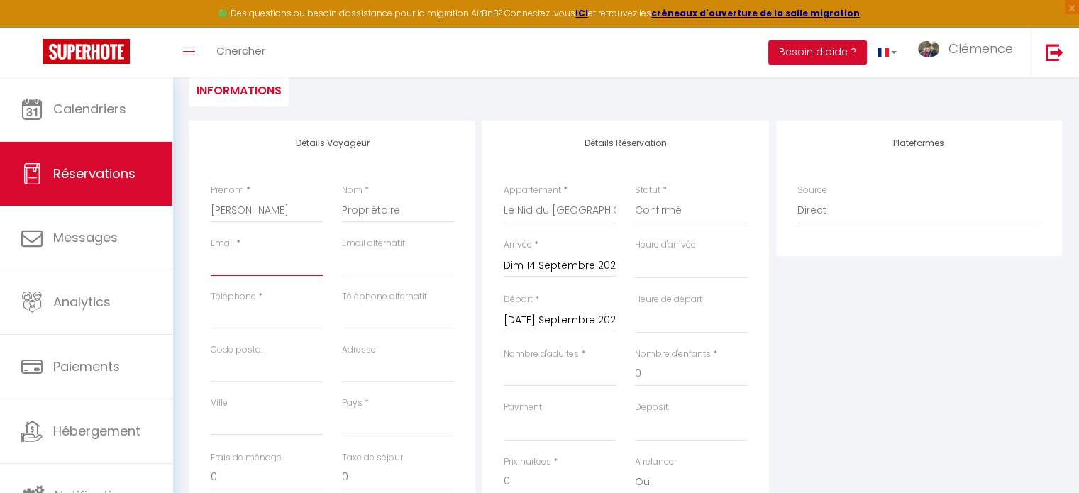
click at [242, 263] on input "Email client" at bounding box center [267, 263] width 113 height 26
click at [247, 313] on input "Téléphone" at bounding box center [267, 317] width 113 height 26
click at [363, 419] on select "[GEOGRAPHIC_DATA] [GEOGRAPHIC_DATA] [GEOGRAPHIC_DATA] [GEOGRAPHIC_DATA] [GEOGRA…" at bounding box center [398, 423] width 113 height 27
click at [342, 410] on select "[GEOGRAPHIC_DATA] [GEOGRAPHIC_DATA] [GEOGRAPHIC_DATA] [GEOGRAPHIC_DATA] [GEOGRA…" at bounding box center [398, 423] width 113 height 27
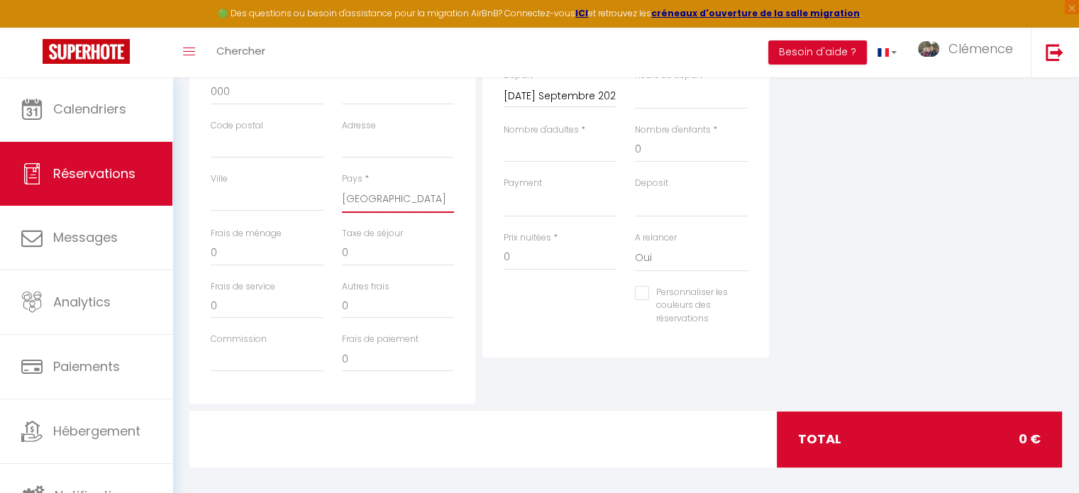
scroll to position [375, 0]
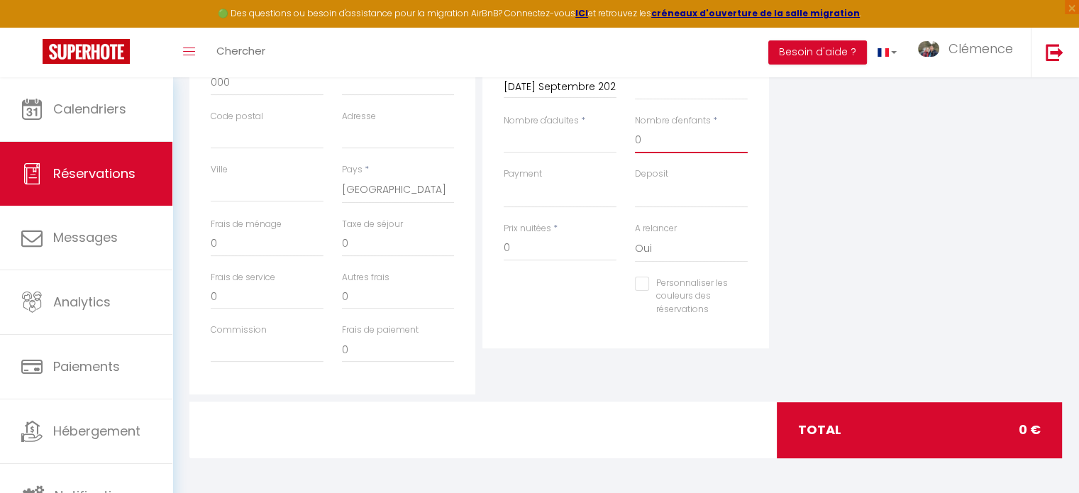
drag, startPoint x: 653, startPoint y: 145, endPoint x: 599, endPoint y: 138, distance: 54.3
click at [599, 138] on div "Nombre d'adultes * Nombre d'enfants * 0" at bounding box center [625, 140] width 262 height 53
click at [567, 141] on input "Nombre d'adultes" at bounding box center [560, 141] width 113 height 26
drag, startPoint x: 541, startPoint y: 251, endPoint x: 446, endPoint y: 247, distance: 95.2
click at [446, 247] on div "Détails Voyageur Prénom * [PERSON_NAME] * Propriétaire Email * [EMAIL_ADDRESS][…" at bounding box center [626, 140] width 880 height 507
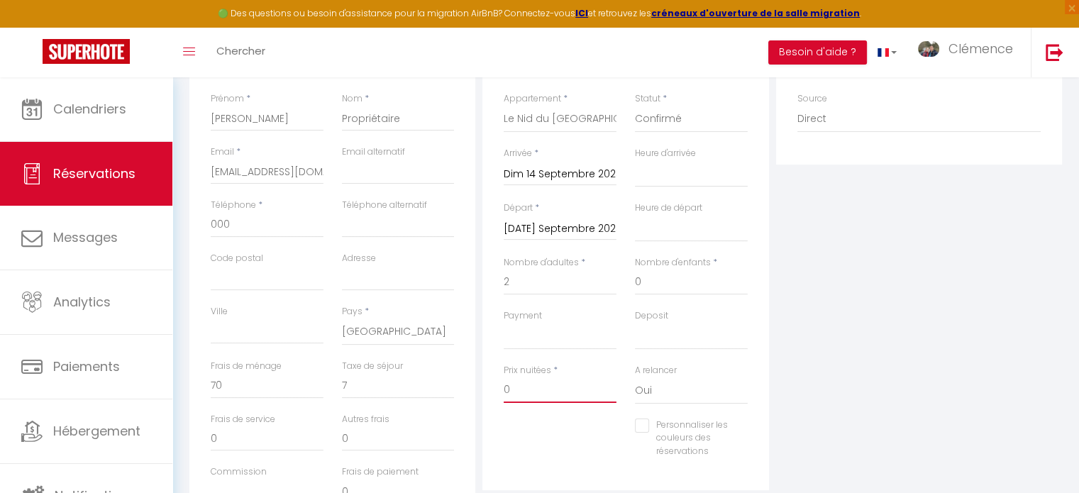
scroll to position [304, 0]
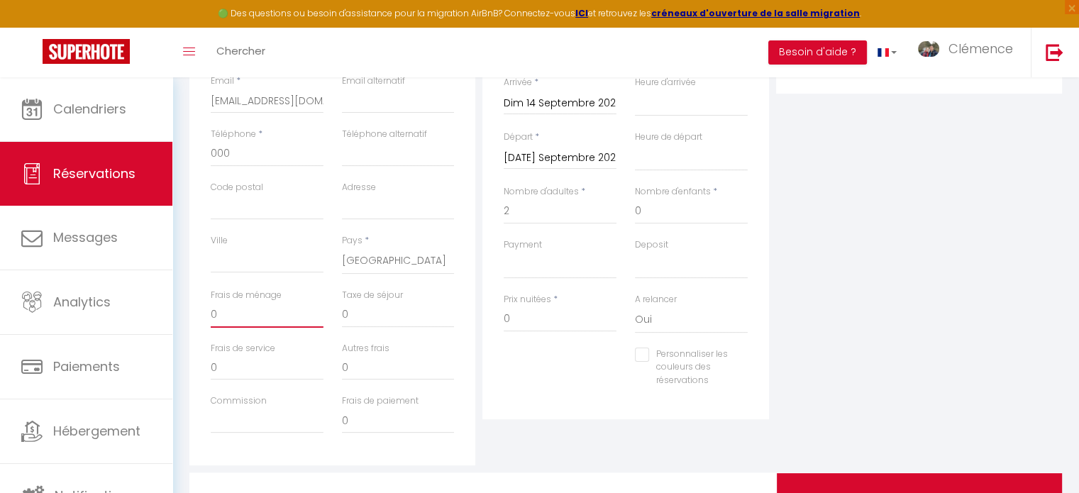
drag, startPoint x: 250, startPoint y: 314, endPoint x: 170, endPoint y: 316, distance: 79.5
click at [170, 316] on div "🟢 Des questions ou besoin d'assistance pour la migration AirBnB? Connectez-vous…" at bounding box center [539, 169] width 1079 height 792
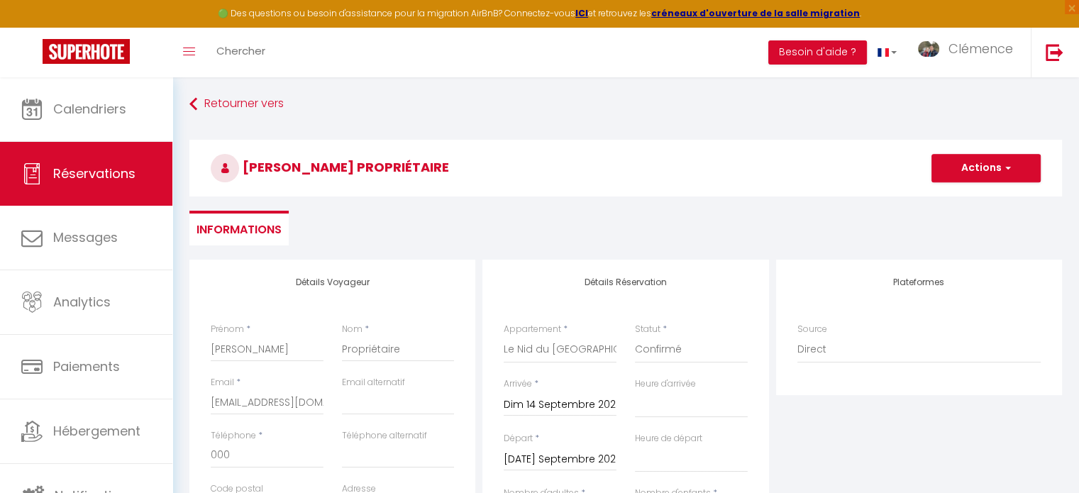
scroll to position [0, 0]
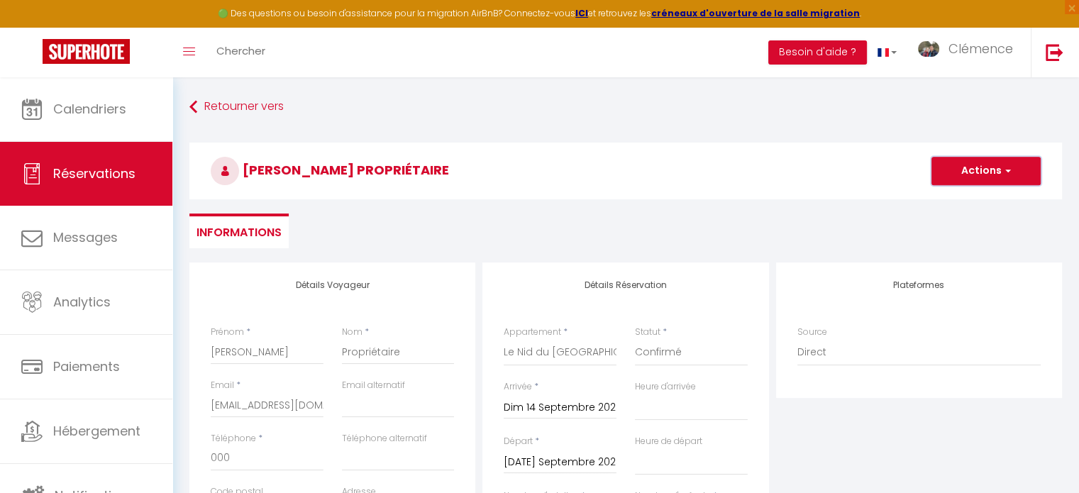
click at [985, 164] on button "Actions" at bounding box center [986, 171] width 109 height 28
click at [954, 201] on link "Enregistrer" at bounding box center [972, 202] width 112 height 18
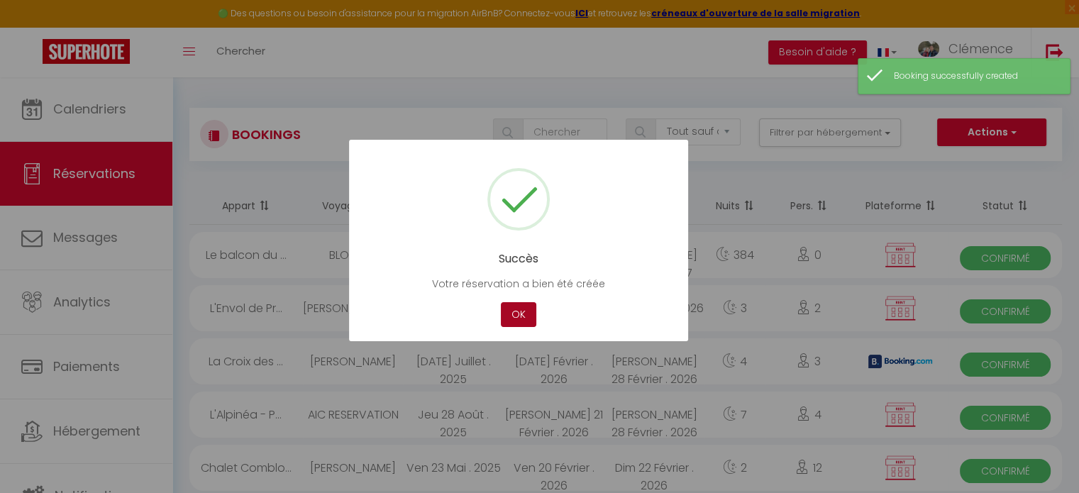
click at [519, 311] on button "OK" at bounding box center [518, 314] width 35 height 25
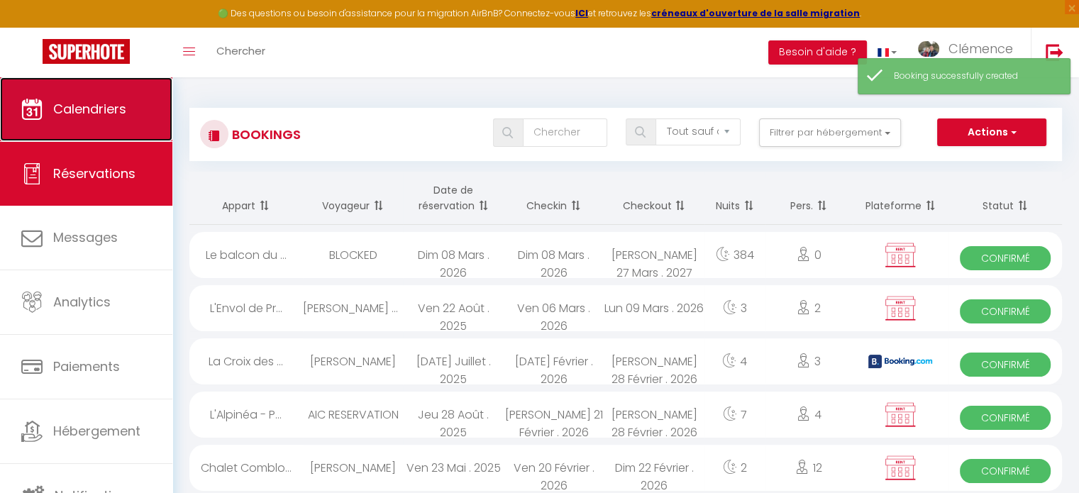
click at [99, 113] on span "Calendriers" at bounding box center [89, 109] width 73 height 18
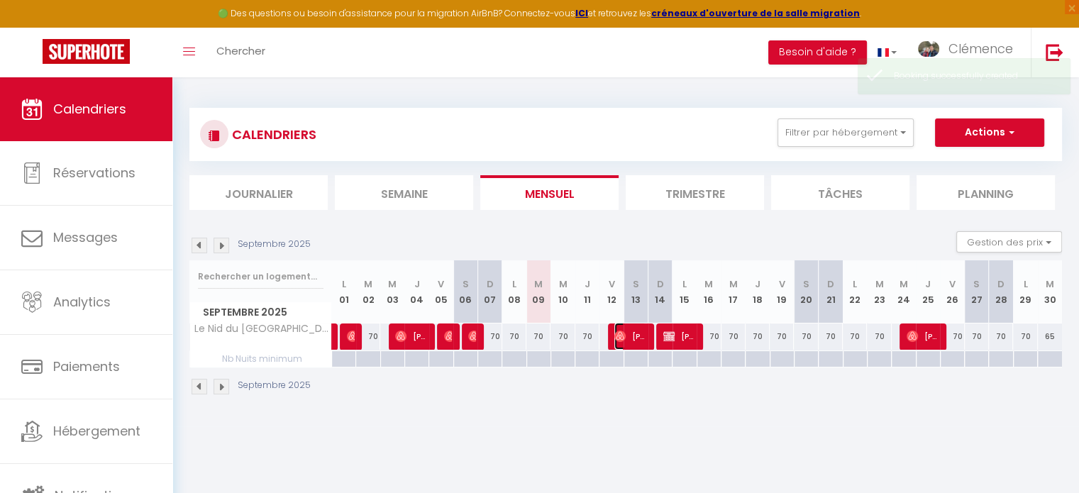
click at [633, 335] on span "[PERSON_NAME]" at bounding box center [630, 336] width 32 height 27
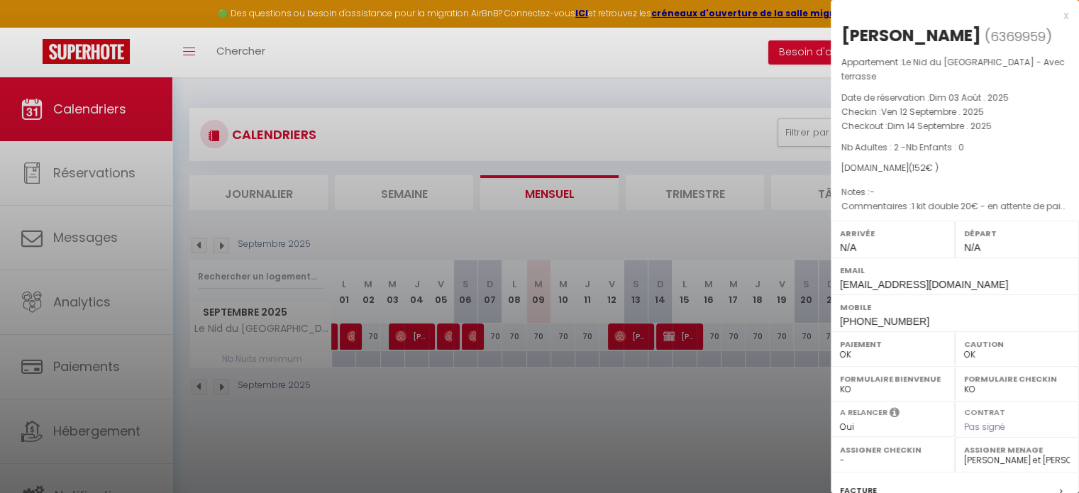
click at [620, 428] on div at bounding box center [539, 246] width 1079 height 493
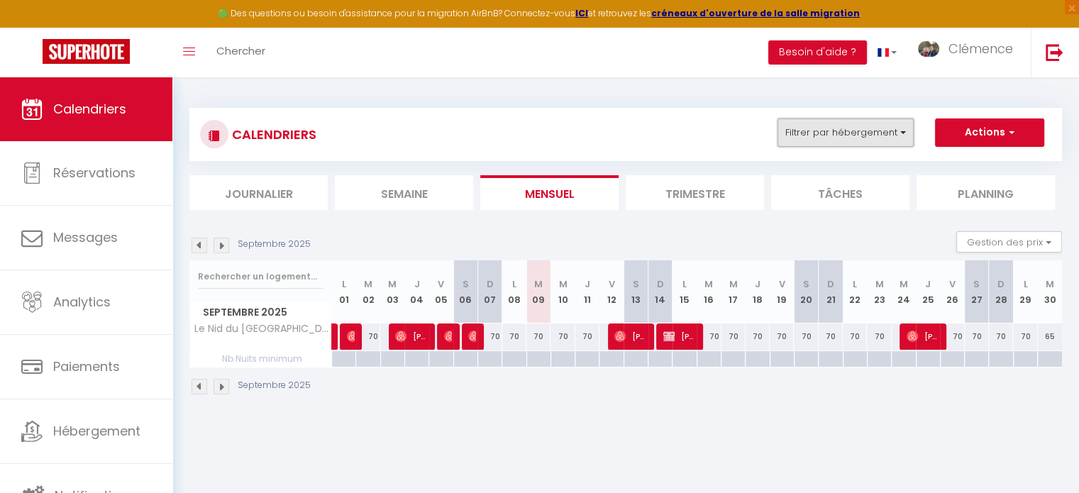
click at [834, 127] on button "Filtrer par hébergement" at bounding box center [846, 132] width 136 height 28
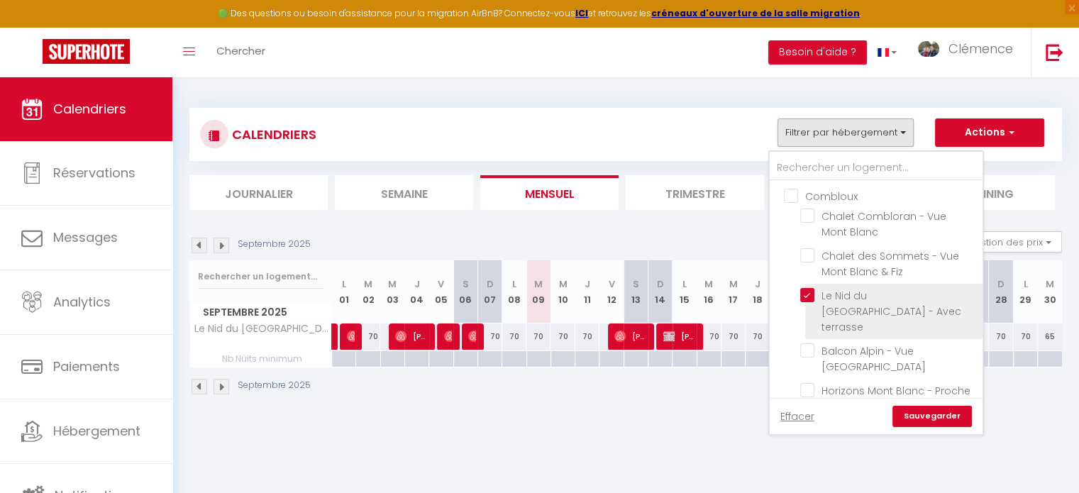
click at [814, 296] on input "Le Nid du [GEOGRAPHIC_DATA] - Avec terrasse" at bounding box center [888, 295] width 177 height 14
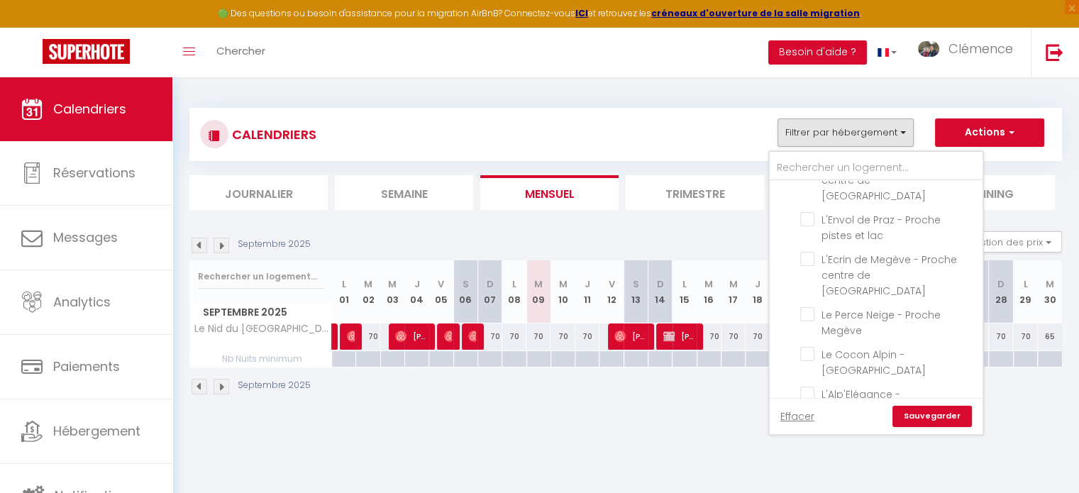
scroll to position [1419, 0]
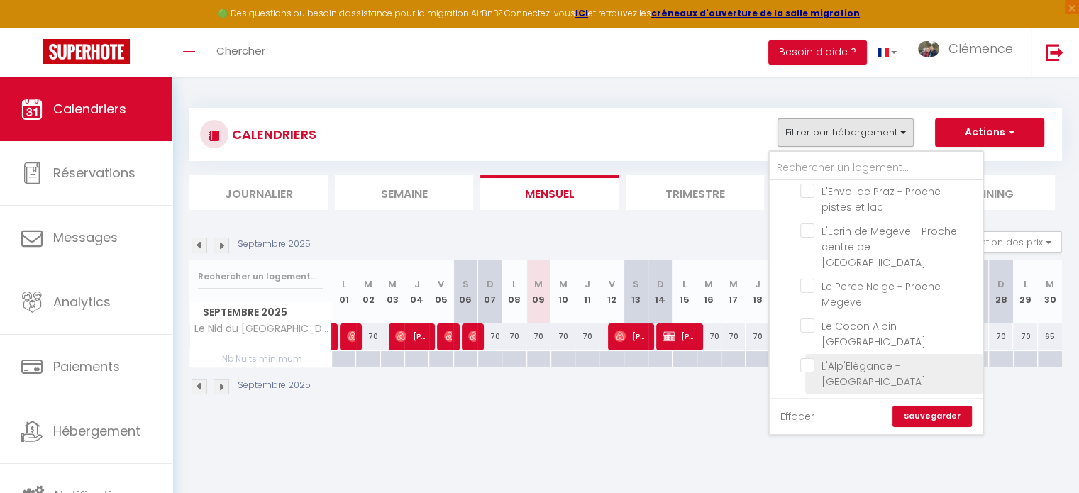
click at [812, 358] on input "L'Alp'Elégance - [GEOGRAPHIC_DATA]" at bounding box center [888, 365] width 177 height 14
click at [931, 416] on link "Sauvegarder" at bounding box center [931, 416] width 79 height 21
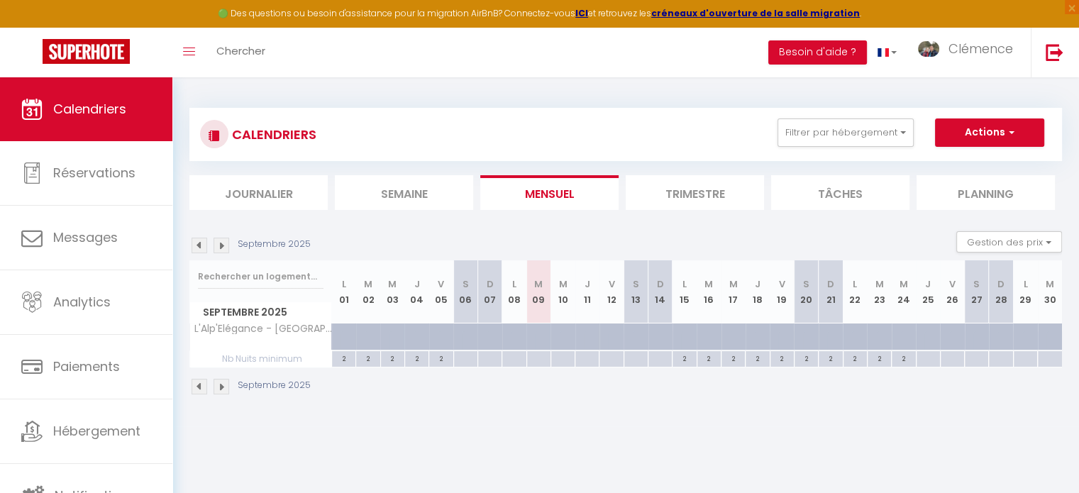
click at [197, 246] on img at bounding box center [200, 246] width 16 height 16
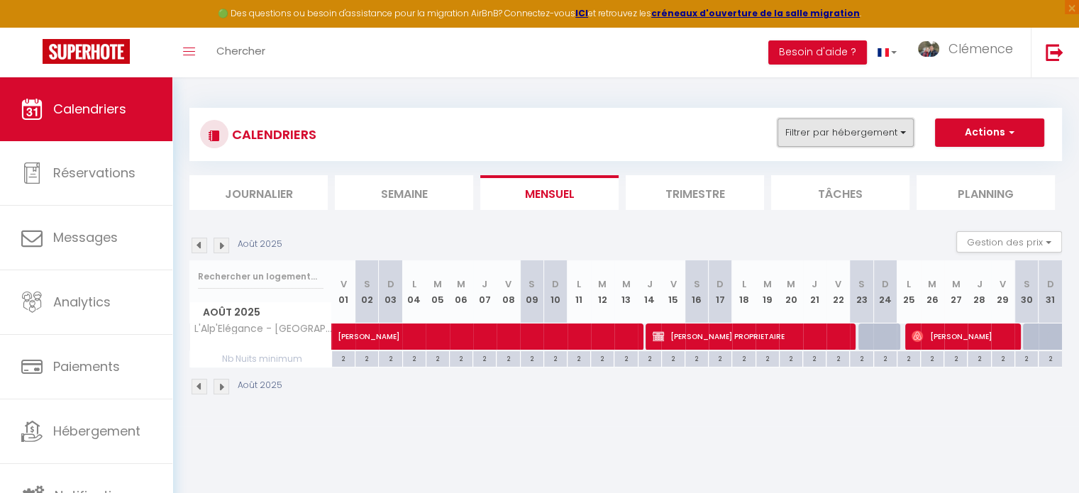
click at [820, 130] on button "Filtrer par hébergement" at bounding box center [846, 132] width 136 height 28
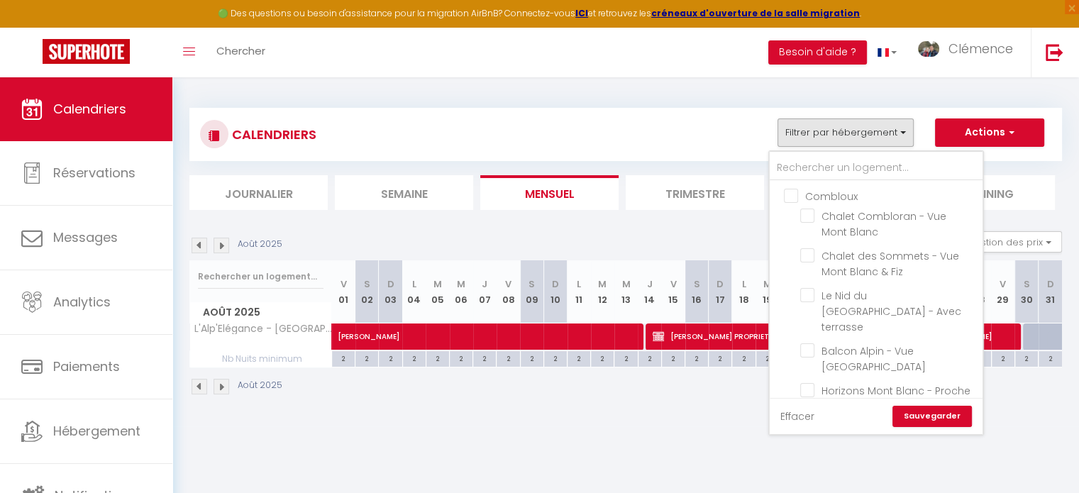
click at [803, 411] on link "Effacer" at bounding box center [797, 417] width 34 height 16
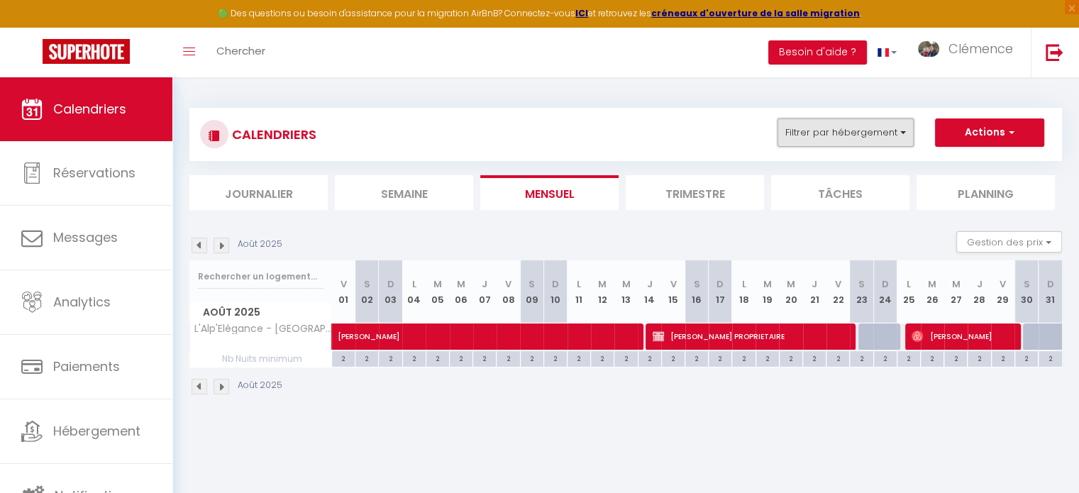
click at [828, 136] on button "Filtrer par hébergement" at bounding box center [846, 132] width 136 height 28
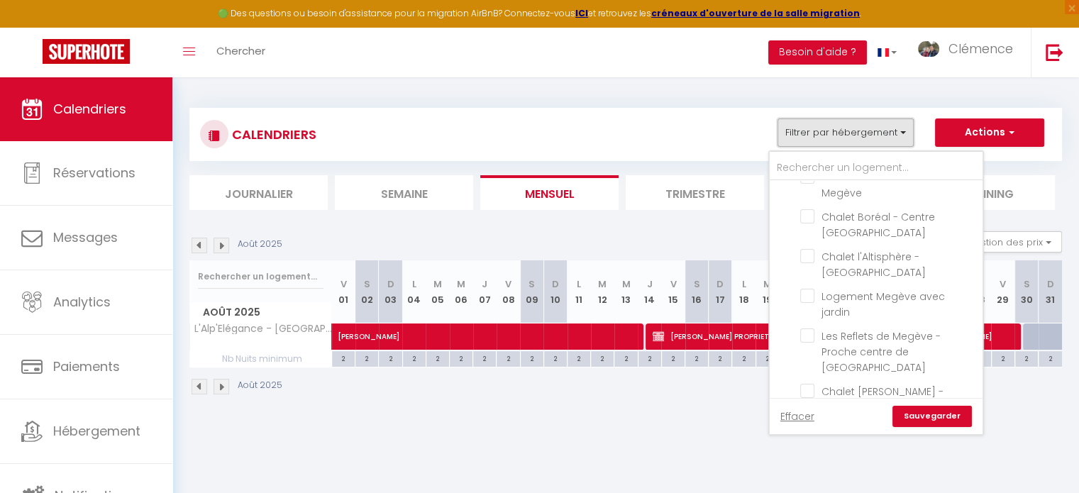
scroll to position [1135, 0]
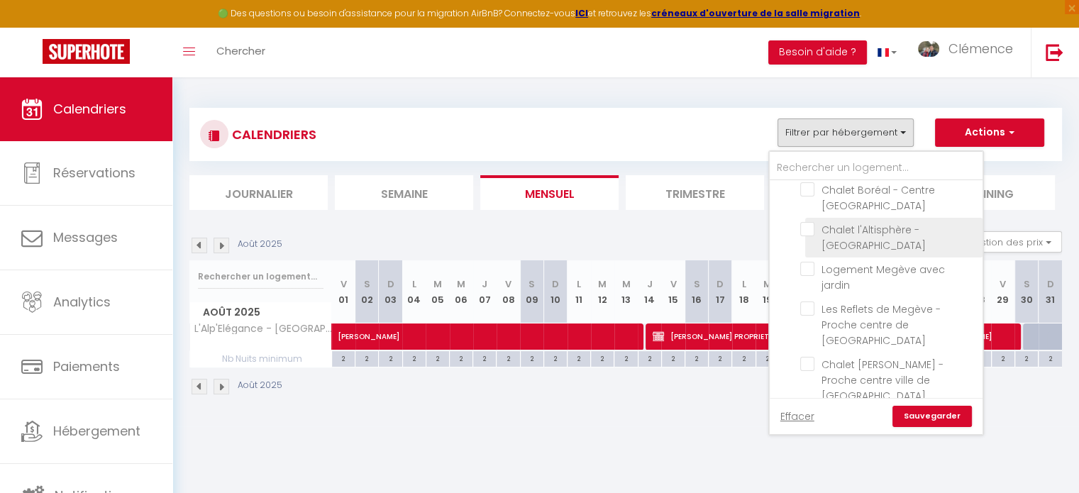
click at [811, 222] on input "Chalet l'Altisphère - [GEOGRAPHIC_DATA]" at bounding box center [888, 229] width 177 height 14
click at [932, 416] on link "Sauvegarder" at bounding box center [931, 416] width 79 height 21
